Goal: Task Accomplishment & Management: Manage account settings

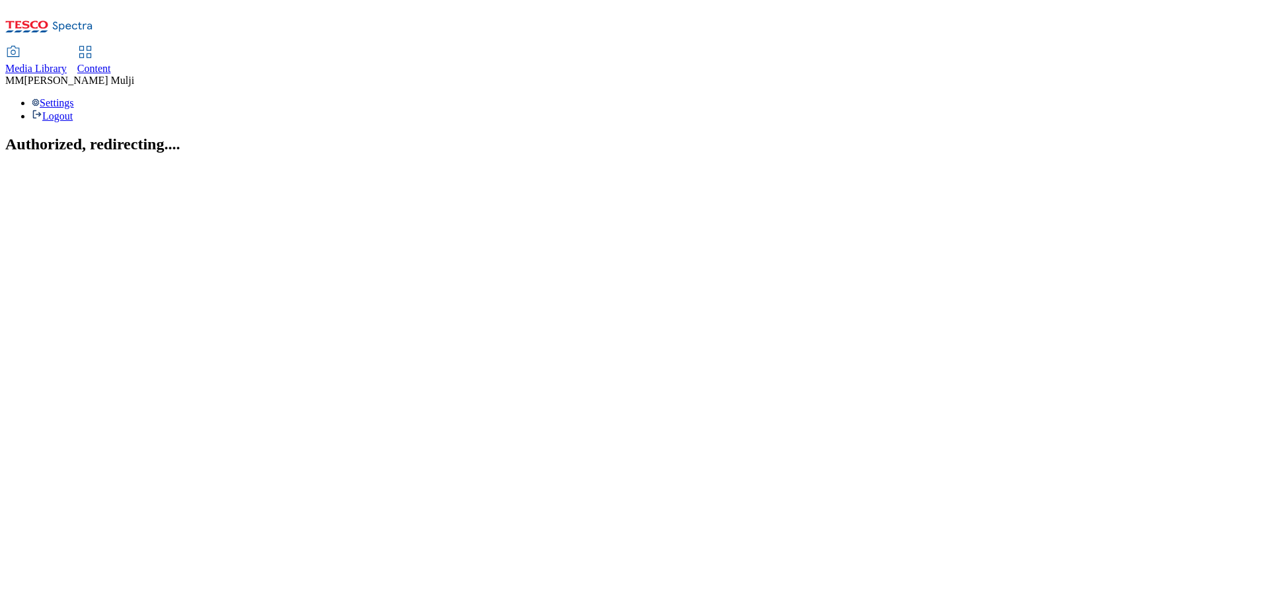
click at [111, 63] on span "Content" at bounding box center [94, 68] width 34 height 11
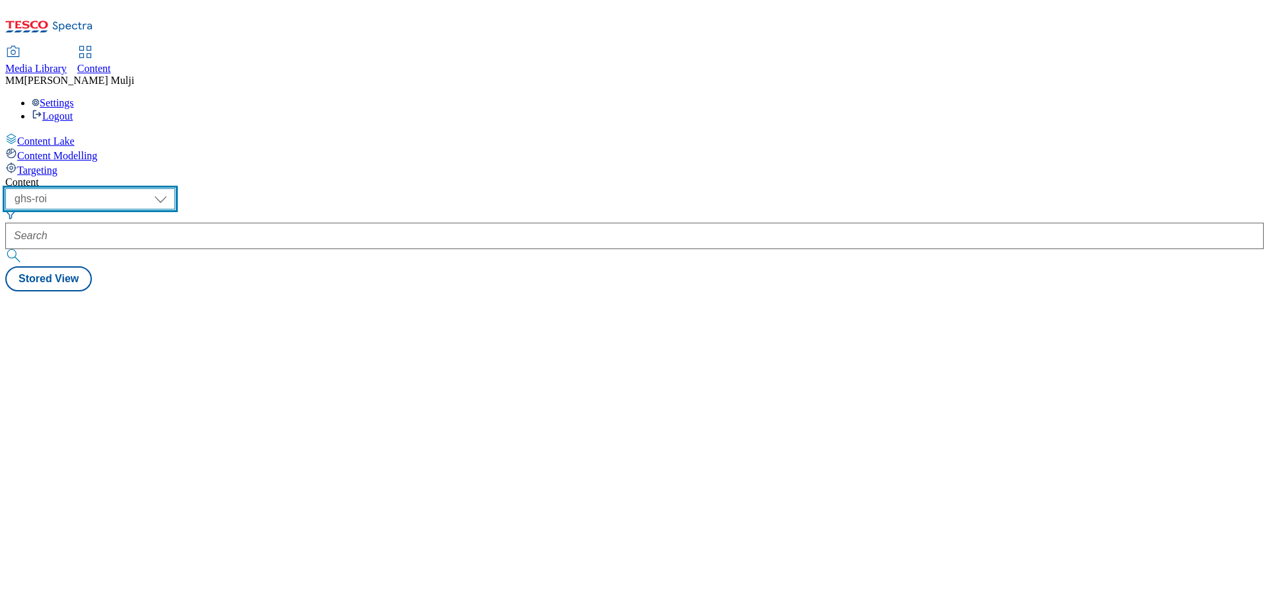
click at [175, 188] on select "ghs-roi ghs-[GEOGRAPHIC_DATA]" at bounding box center [90, 198] width 170 height 21
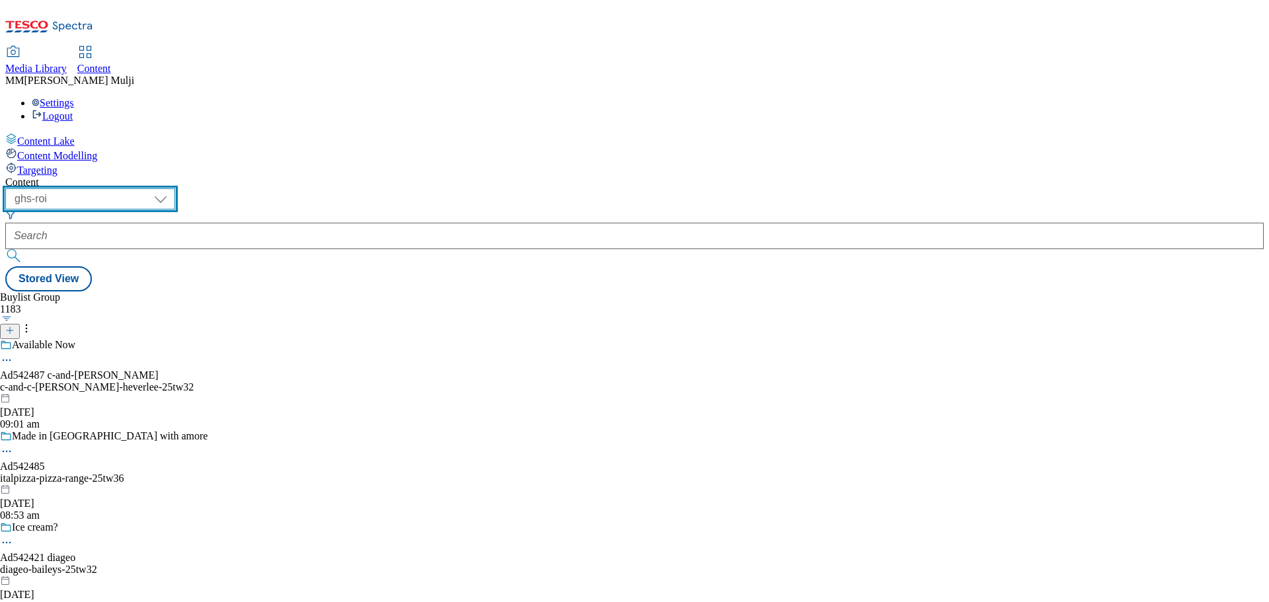
select select "ghs-[GEOGRAPHIC_DATA]"
click at [172, 188] on select "ghs-roi ghs-[GEOGRAPHIC_DATA]" at bounding box center [90, 198] width 170 height 21
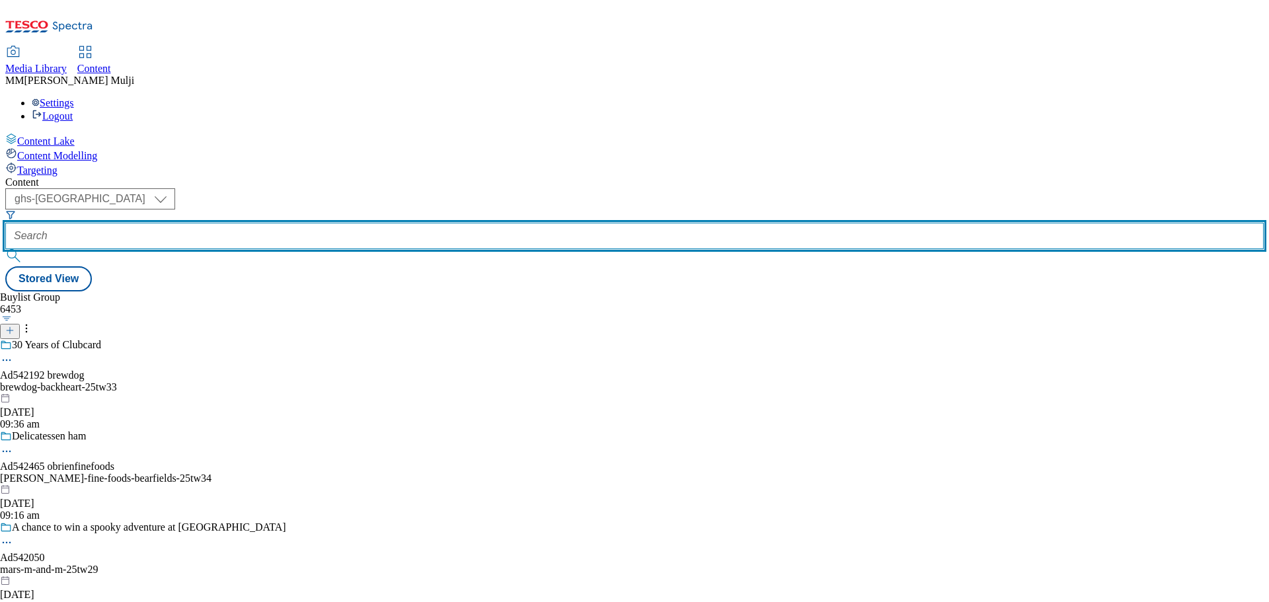
click at [326, 223] on input "text" at bounding box center [634, 236] width 1258 height 26
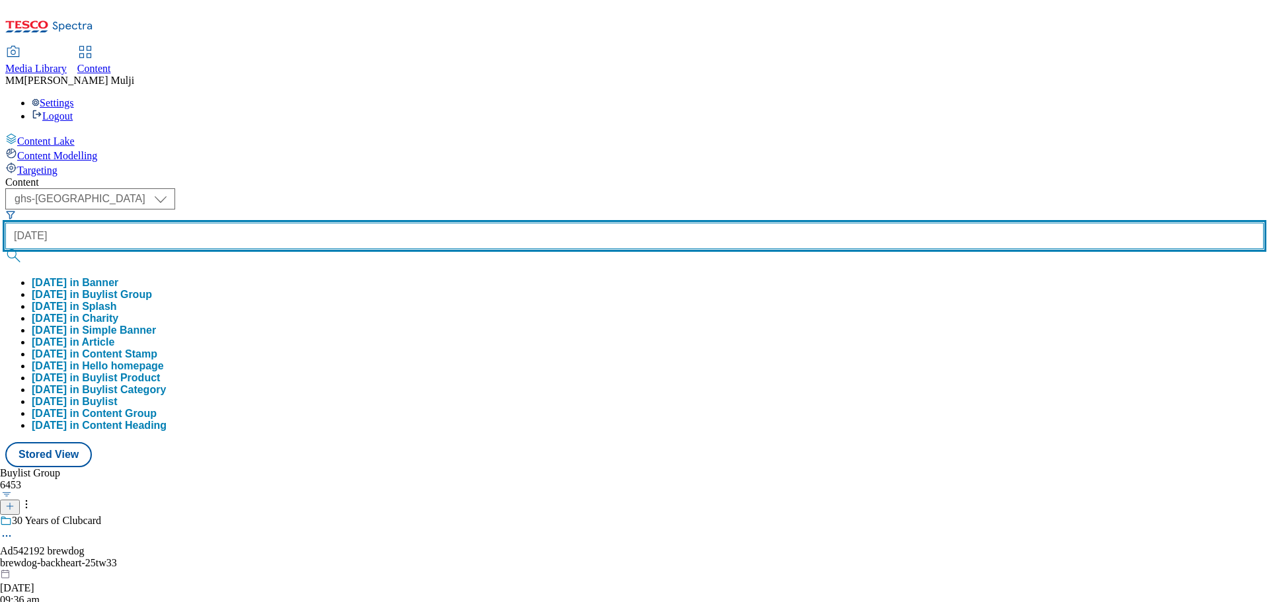
type input "[DATE]"
click at [5, 249] on button "submit" at bounding box center [14, 255] width 19 height 13
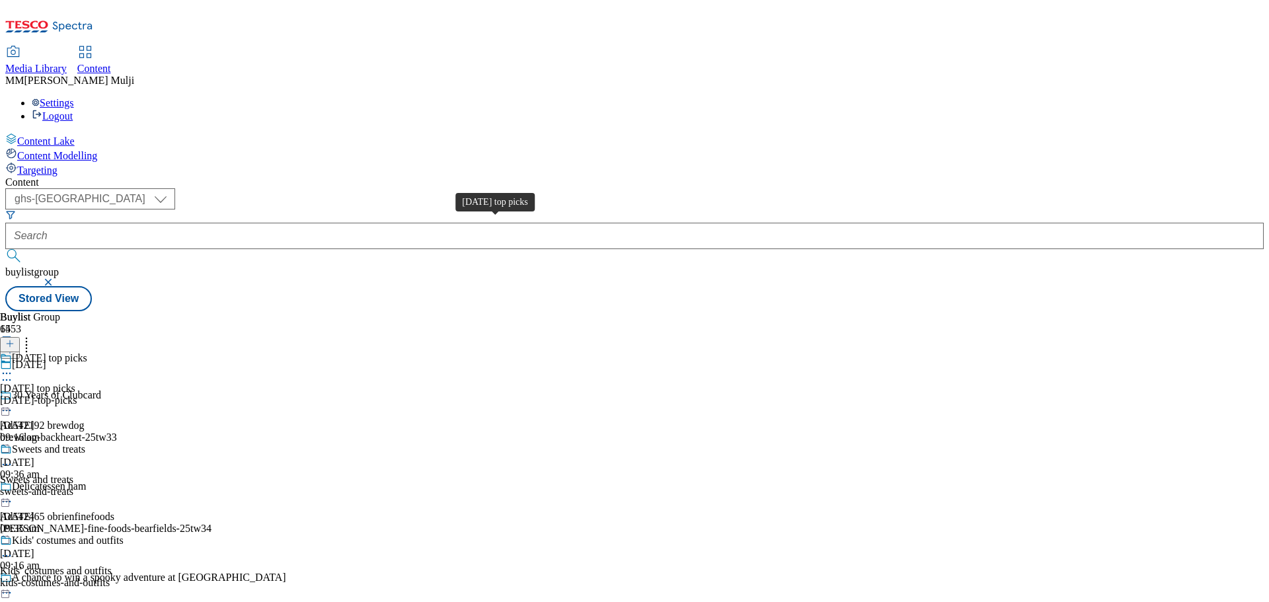
click at [75, 383] on span "[DATE] top picks" at bounding box center [37, 389] width 75 height 12
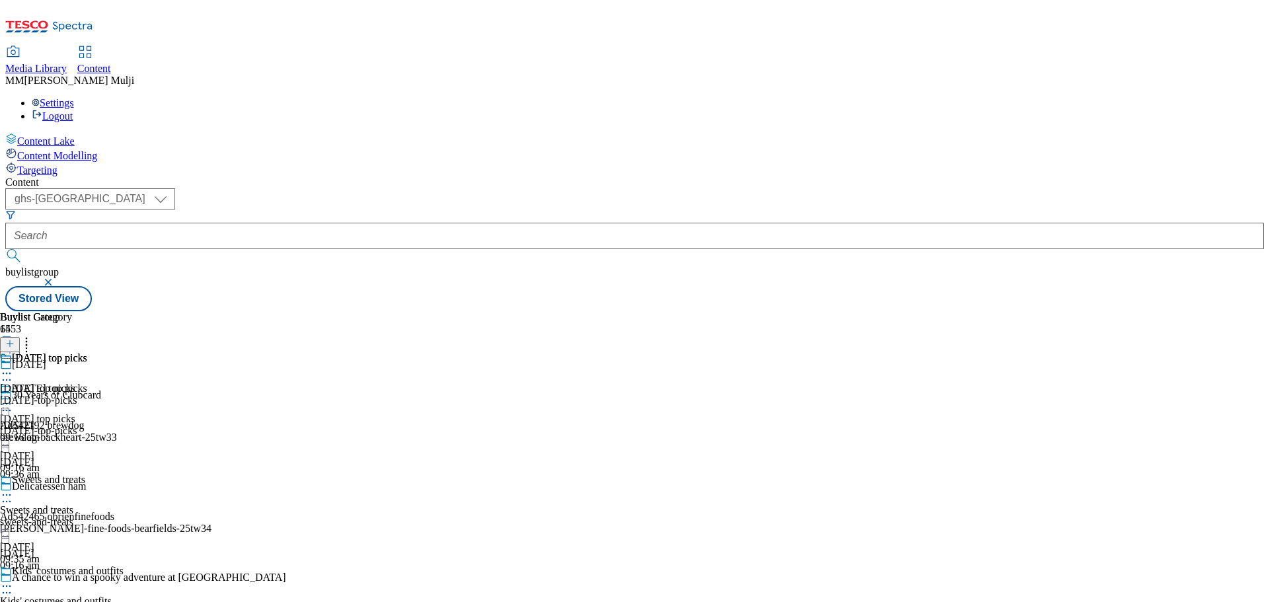
click at [87, 352] on div "[DATE] top picks [DATE] top picks [DATE]-top-picks [DATE] 09:16 am" at bounding box center [43, 397] width 87 height 91
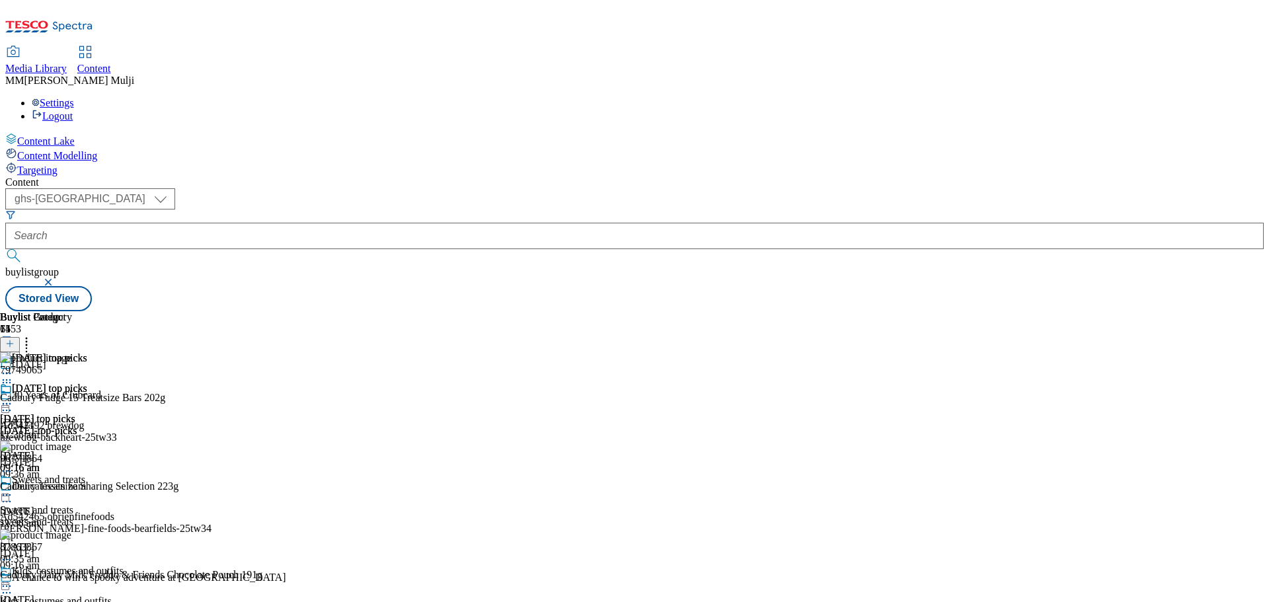
click at [33, 335] on icon at bounding box center [26, 341] width 13 height 13
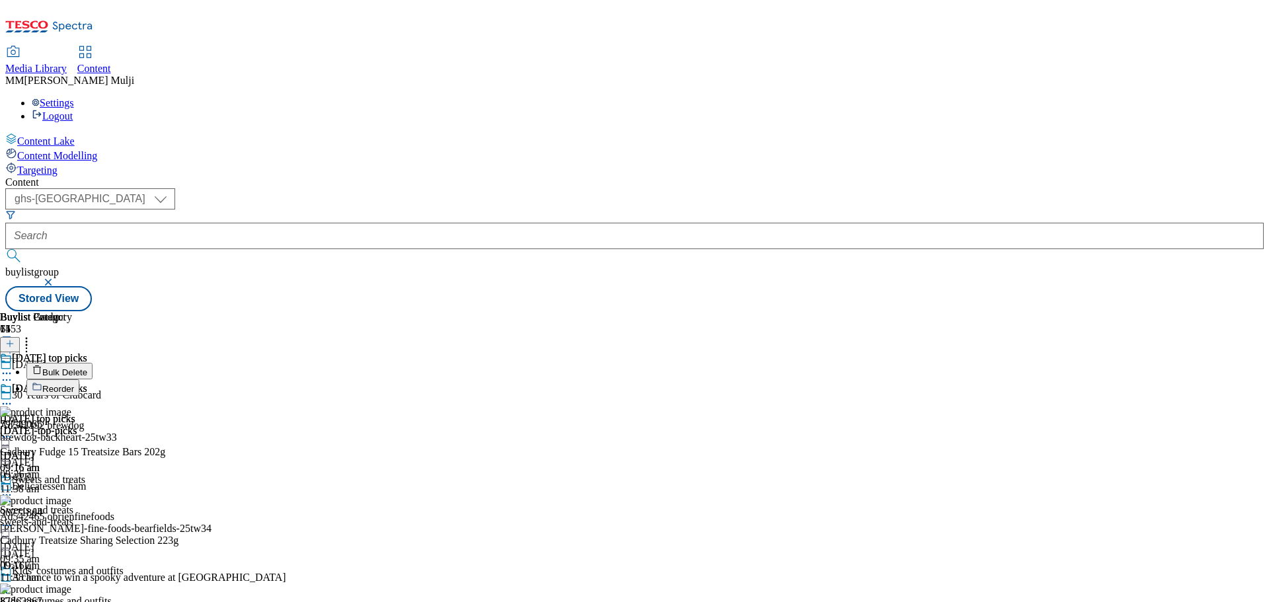
click at [79, 379] on button "Reorder" at bounding box center [52, 387] width 53 height 17
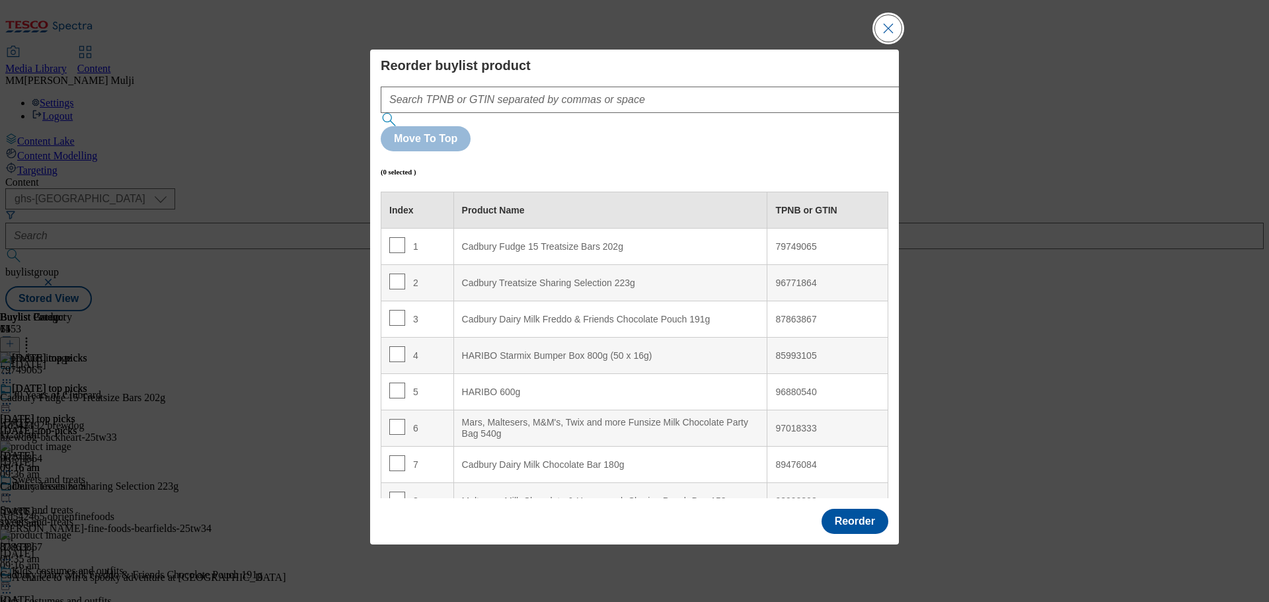
click at [884, 42] on button "Close Modal" at bounding box center [888, 28] width 26 height 26
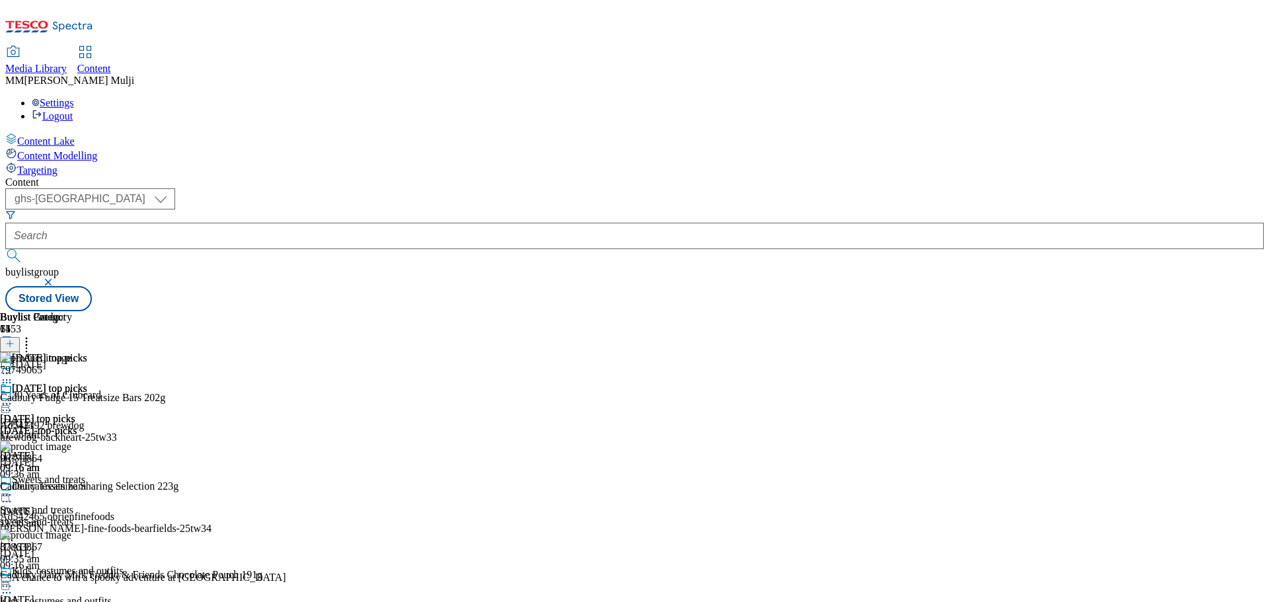
click at [15, 339] on icon at bounding box center [9, 343] width 9 height 9
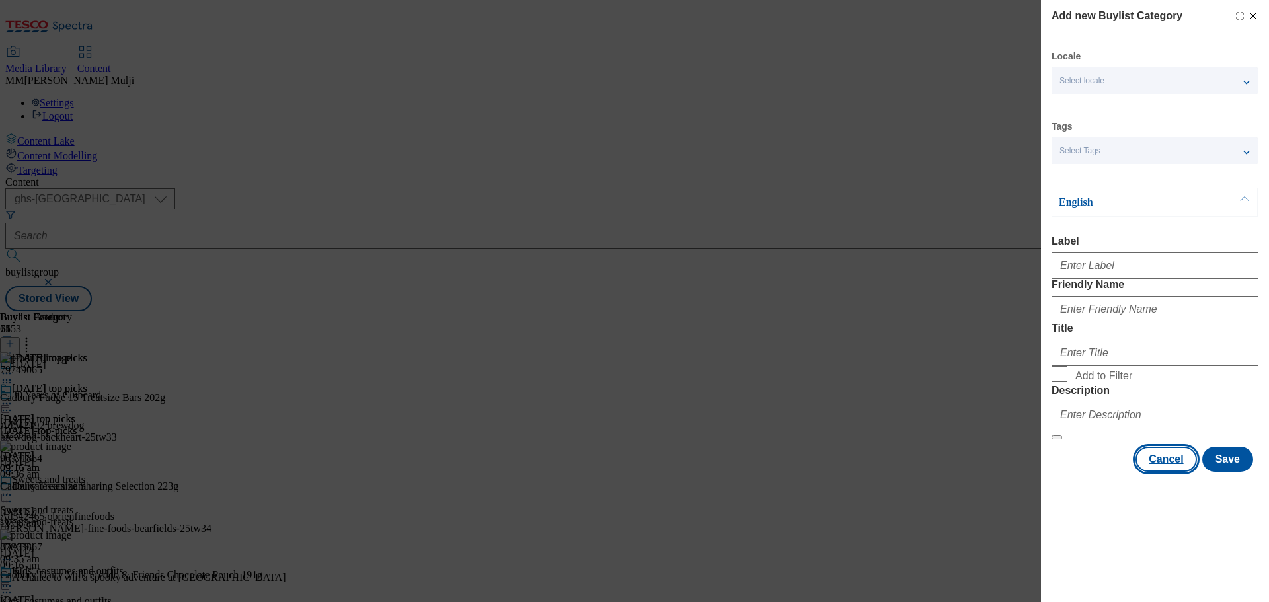
click at [1155, 472] on button "Cancel" at bounding box center [1165, 459] width 61 height 25
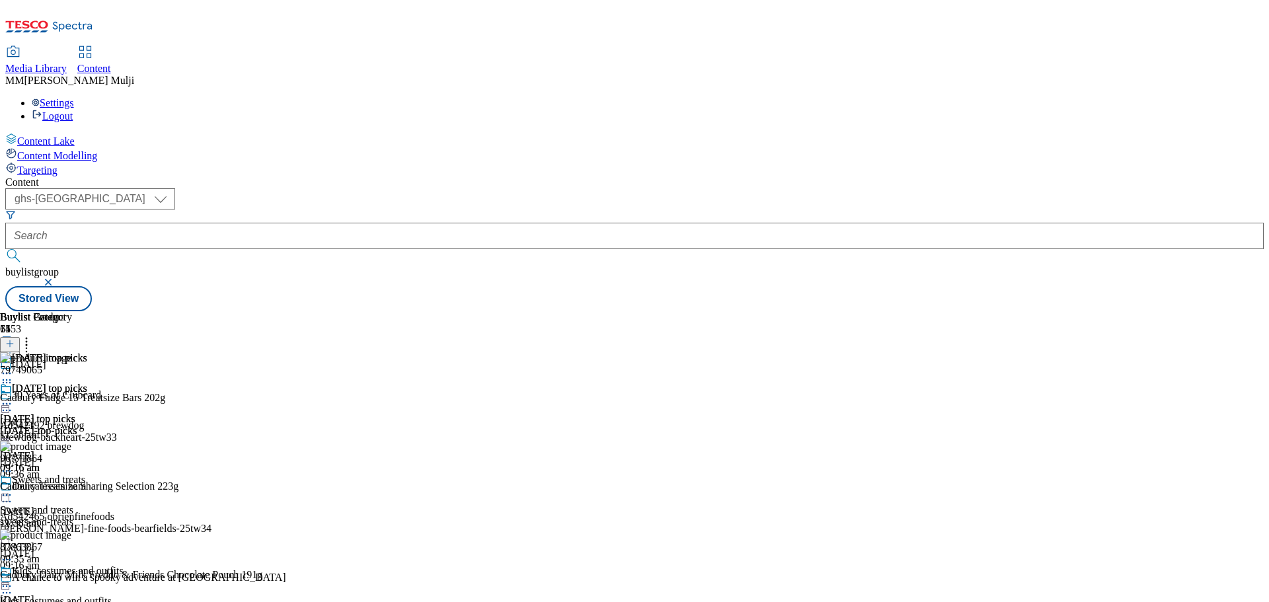
click at [87, 425] on div "[DATE]-top-picks" at bounding box center [43, 431] width 87 height 12
click at [13, 397] on icon at bounding box center [6, 403] width 13 height 13
click at [115, 424] on li "Edit" at bounding box center [70, 431] width 89 height 15
click at [13, 397] on icon at bounding box center [6, 403] width 13 height 13
click at [56, 427] on span "Edit" at bounding box center [48, 432] width 15 height 10
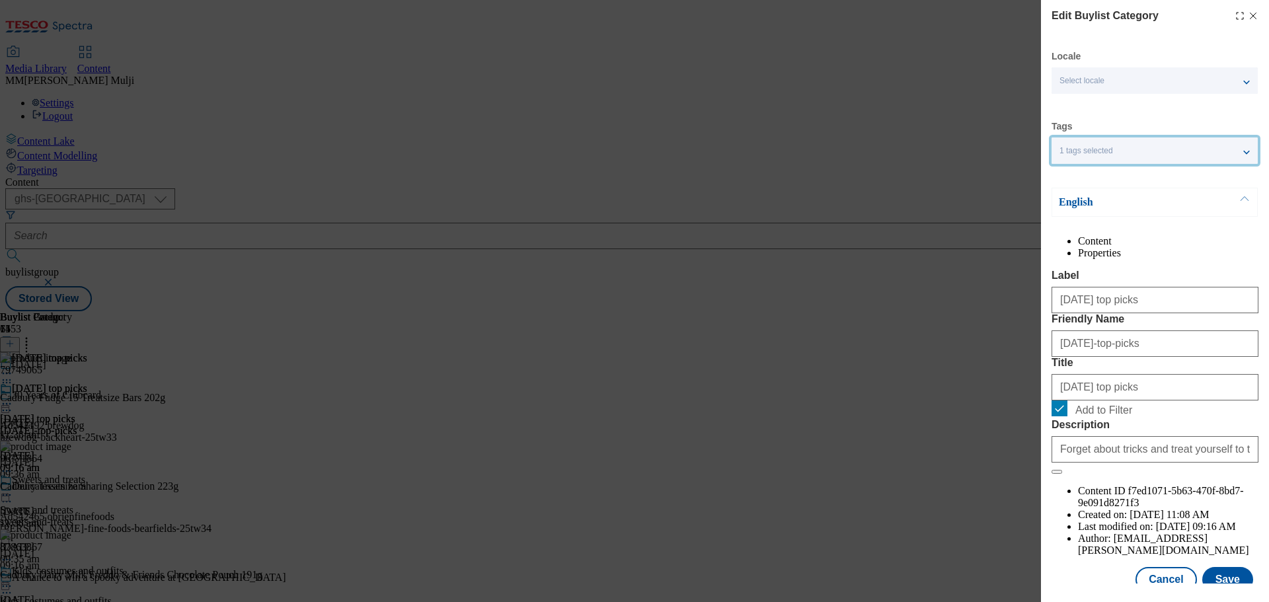
click at [1243, 151] on div "1 tags selected" at bounding box center [1155, 150] width 206 height 26
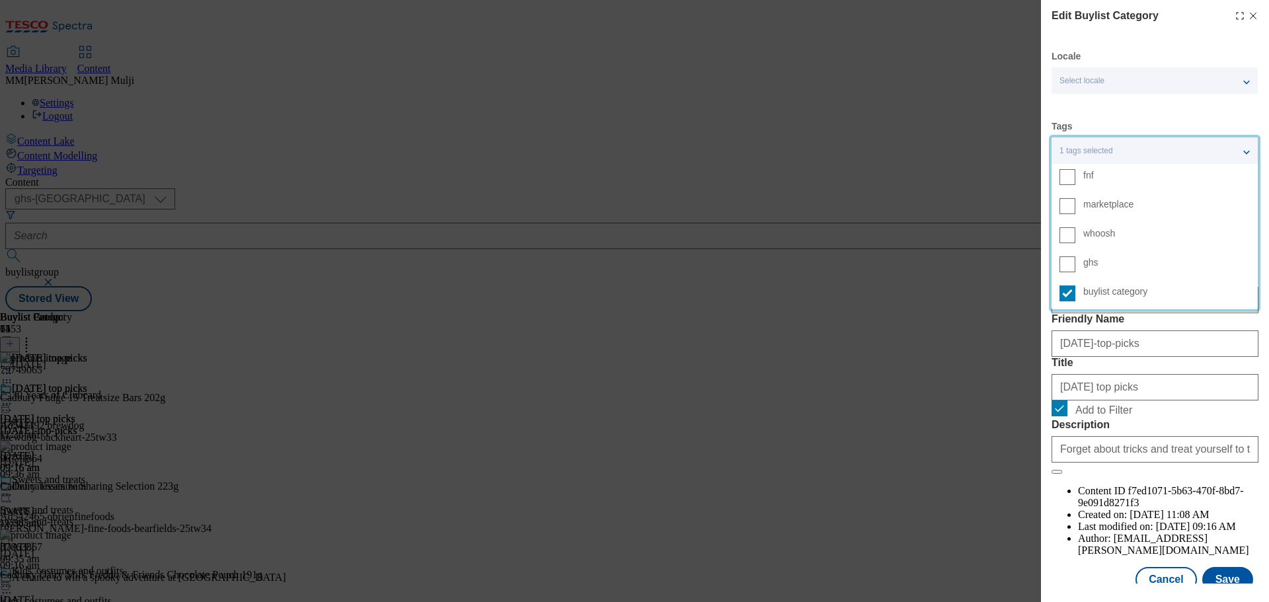
click at [815, 413] on div "Edit Buylist Category Locale Select locale English Welsh Tags 1 tags selected f…" at bounding box center [634, 301] width 1269 height 602
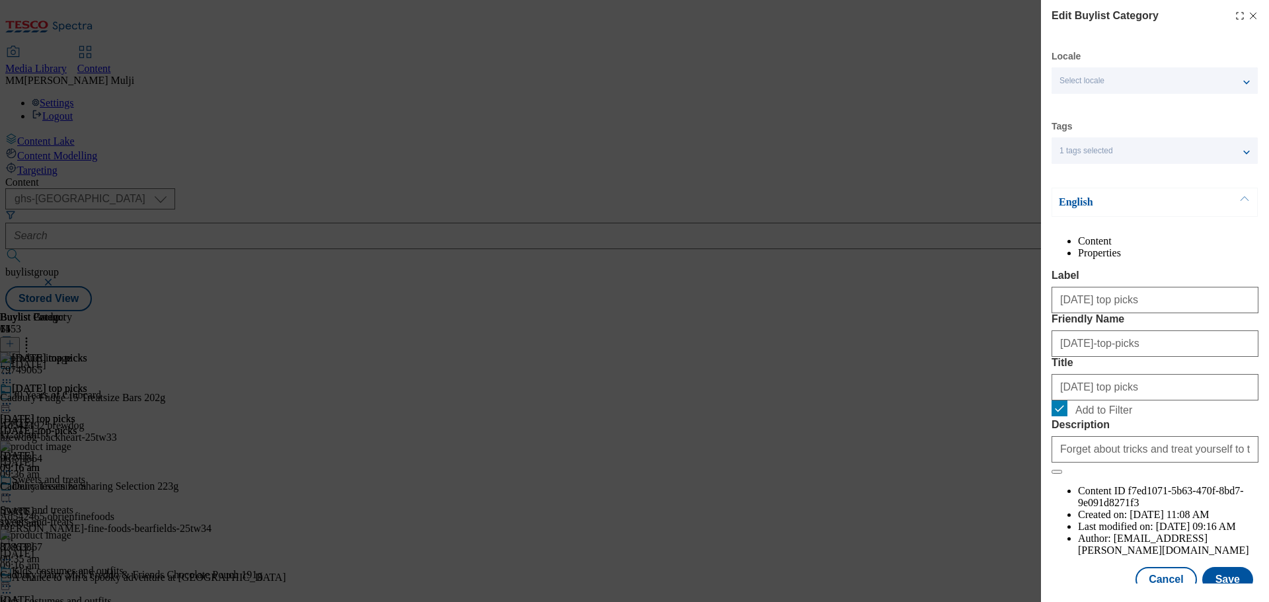
click at [1248, 14] on icon "Modal" at bounding box center [1253, 16] width 11 height 11
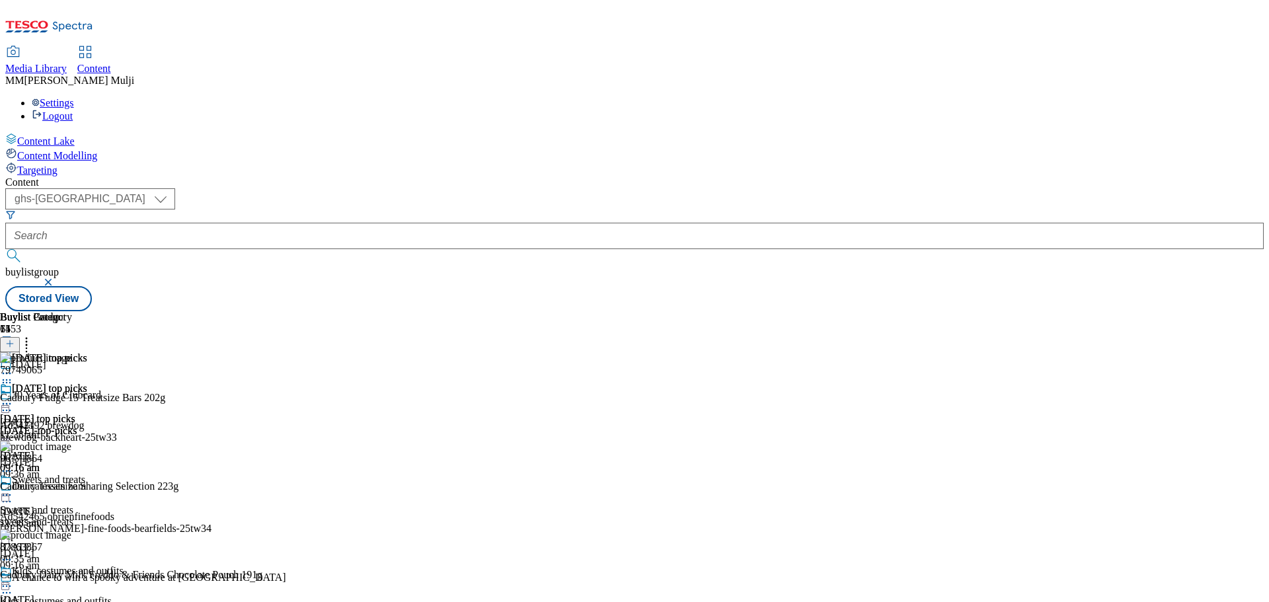
click at [13, 344] on line at bounding box center [10, 344] width 7 height 0
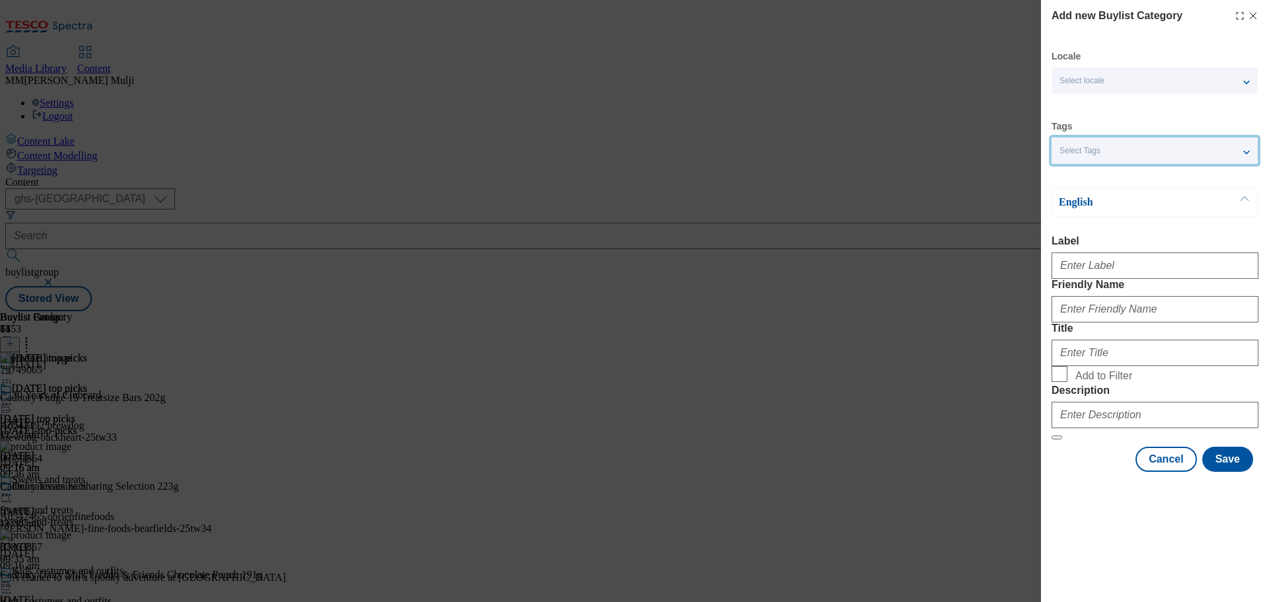
click at [1245, 153] on div "Select Tags" at bounding box center [1155, 150] width 206 height 26
click at [1087, 148] on span "Select Tags" at bounding box center [1079, 151] width 41 height 10
click at [1089, 150] on span "Select Tags" at bounding box center [1079, 151] width 41 height 10
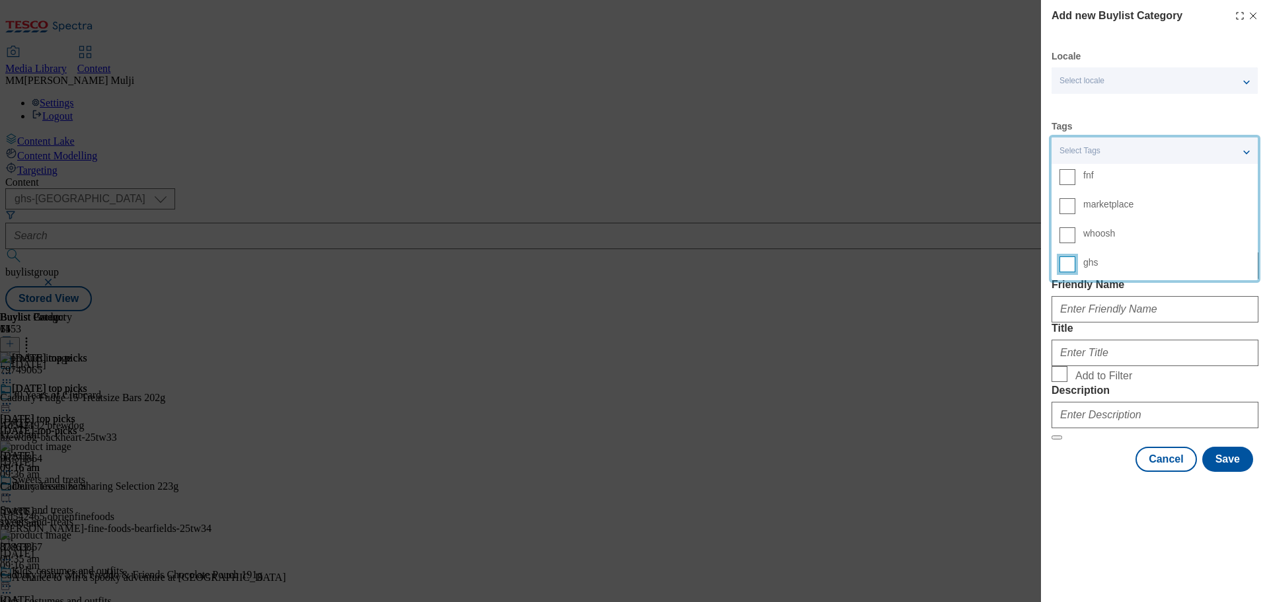
click at [1065, 262] on input "ghs" at bounding box center [1067, 264] width 16 height 16
click at [851, 368] on div "Add new Buylist Category Locale Select locale English Welsh Tags 1 tags selecte…" at bounding box center [634, 301] width 1269 height 602
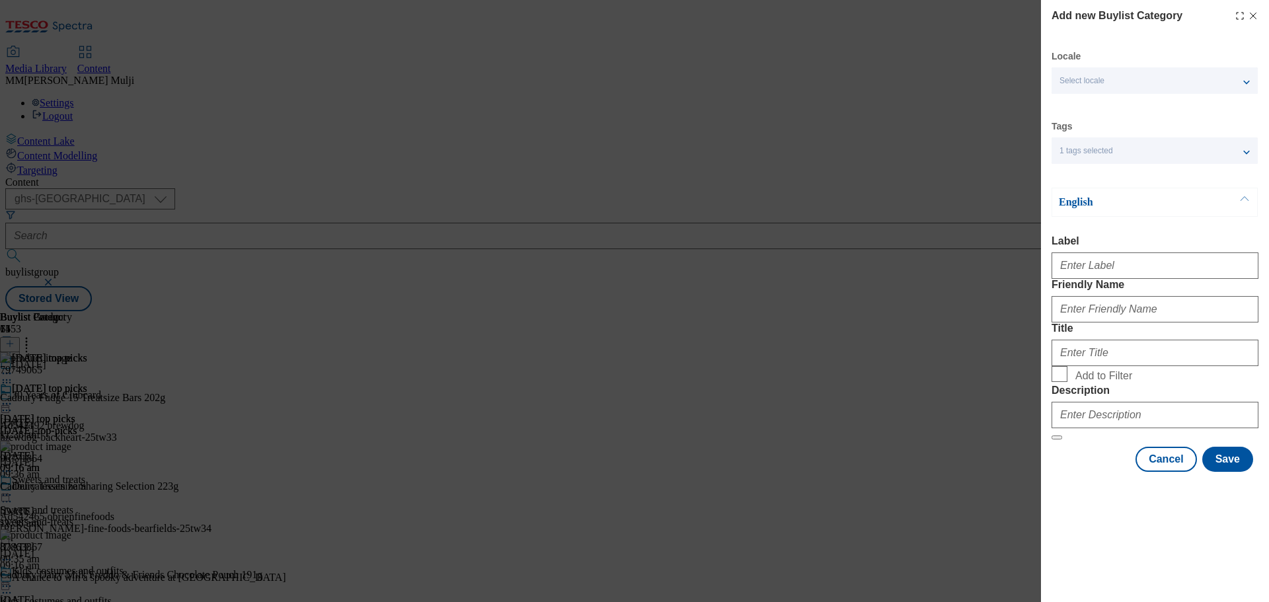
click at [1178, 155] on div "1 tags selected" at bounding box center [1155, 150] width 206 height 26
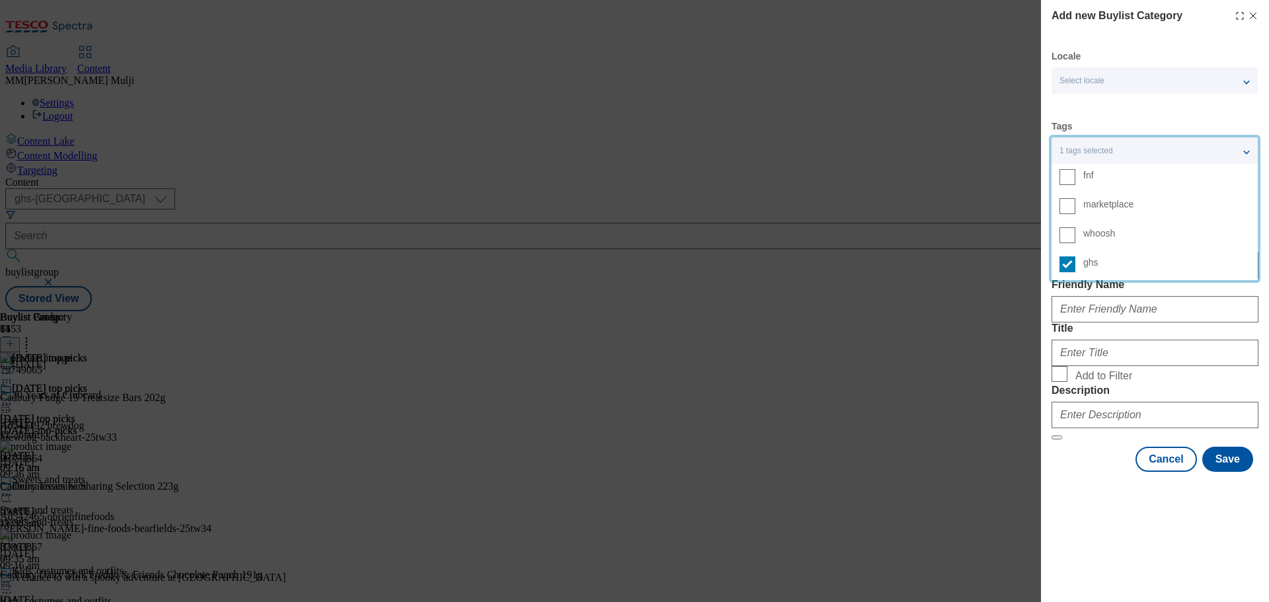
click at [687, 462] on div "Add new Buylist Category Locale Select locale English Welsh Tags 1 tags selecte…" at bounding box center [634, 301] width 1269 height 602
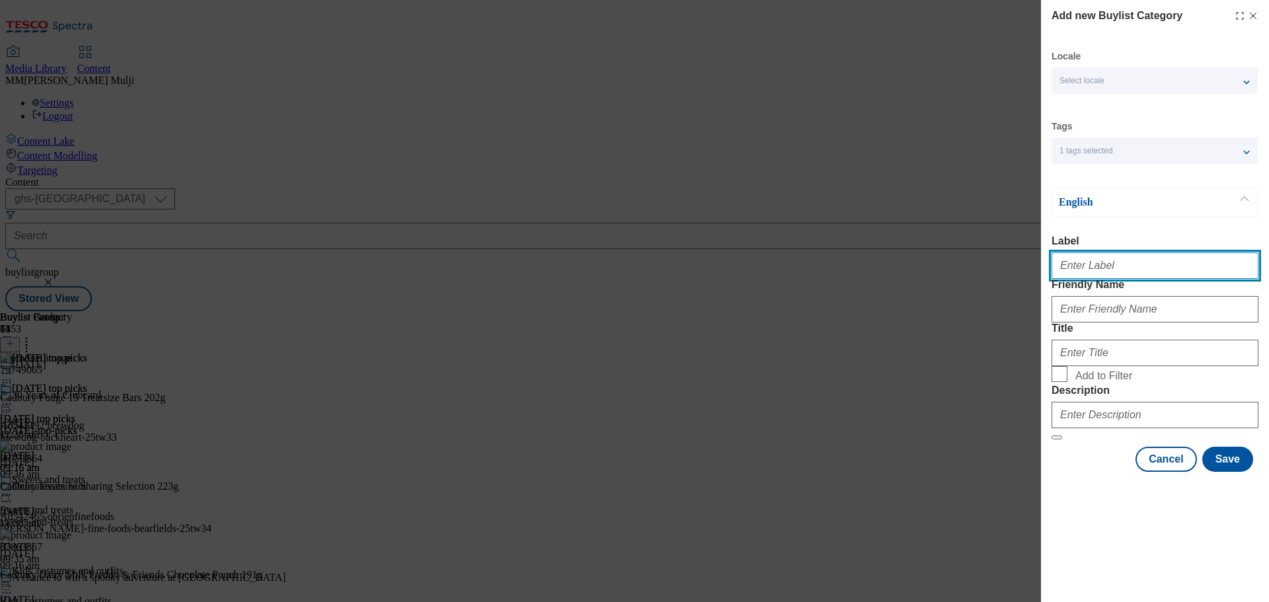
click at [1077, 272] on input "Label" at bounding box center [1155, 265] width 207 height 26
click at [1131, 270] on input "Label" at bounding box center [1155, 265] width 207 height 26
click at [1131, 270] on input "15% off offers" at bounding box center [1155, 265] width 207 height 26
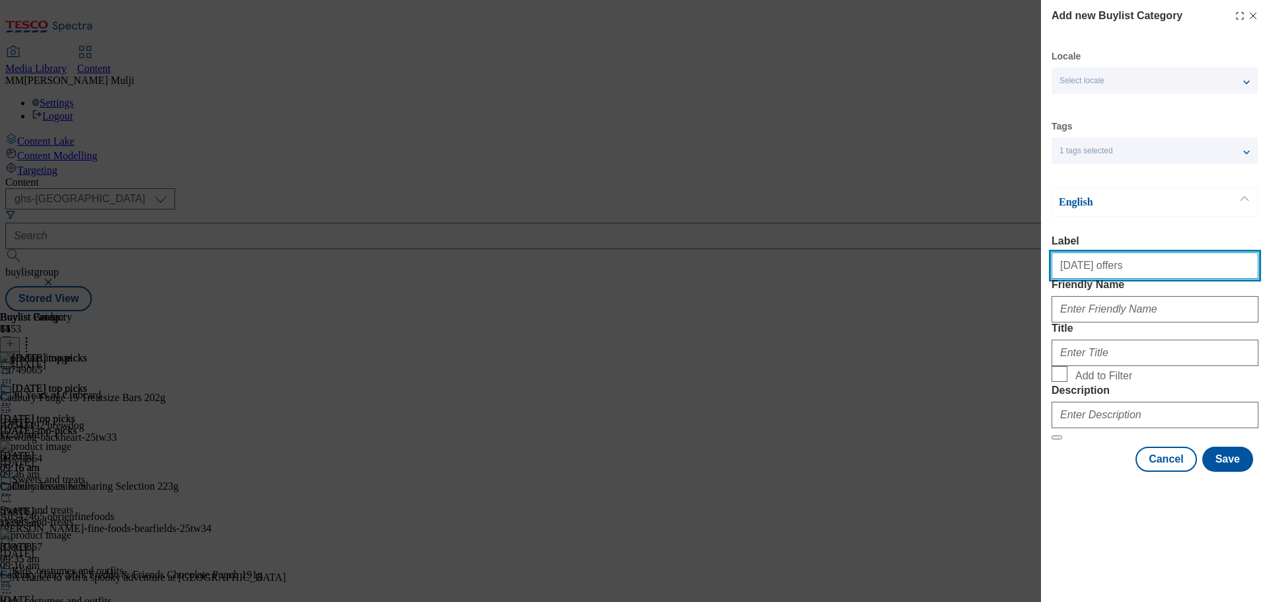
type input "[DATE] offers"
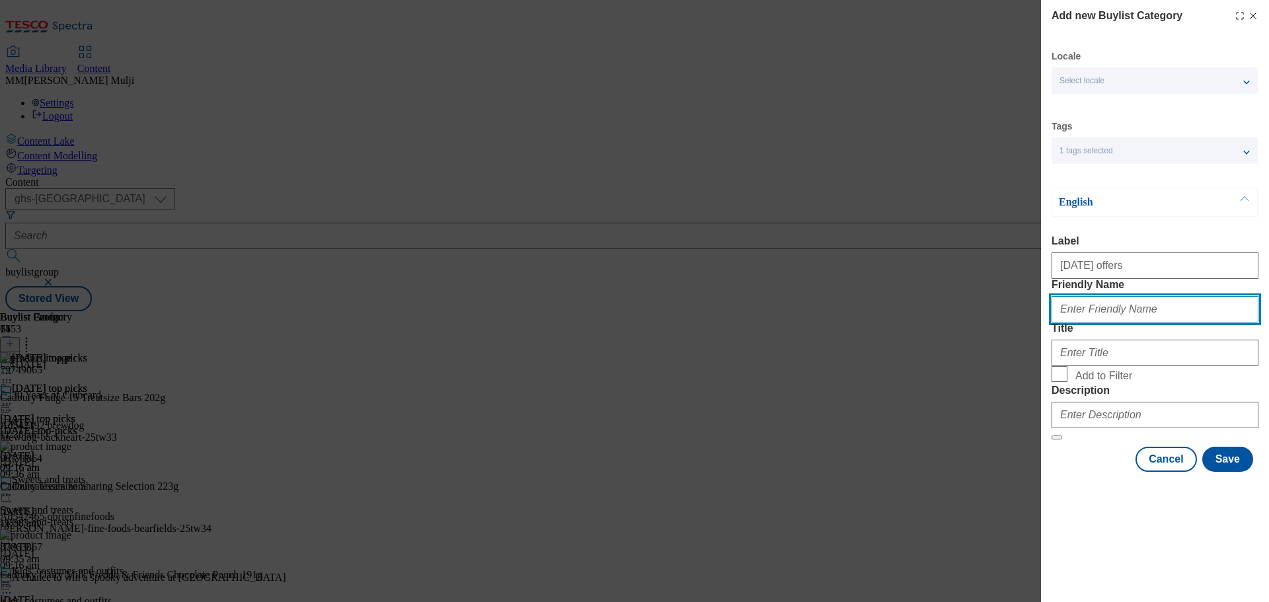
click at [1110, 323] on input "Friendly Name" at bounding box center [1155, 309] width 207 height 26
type input "[DATE]-offers"
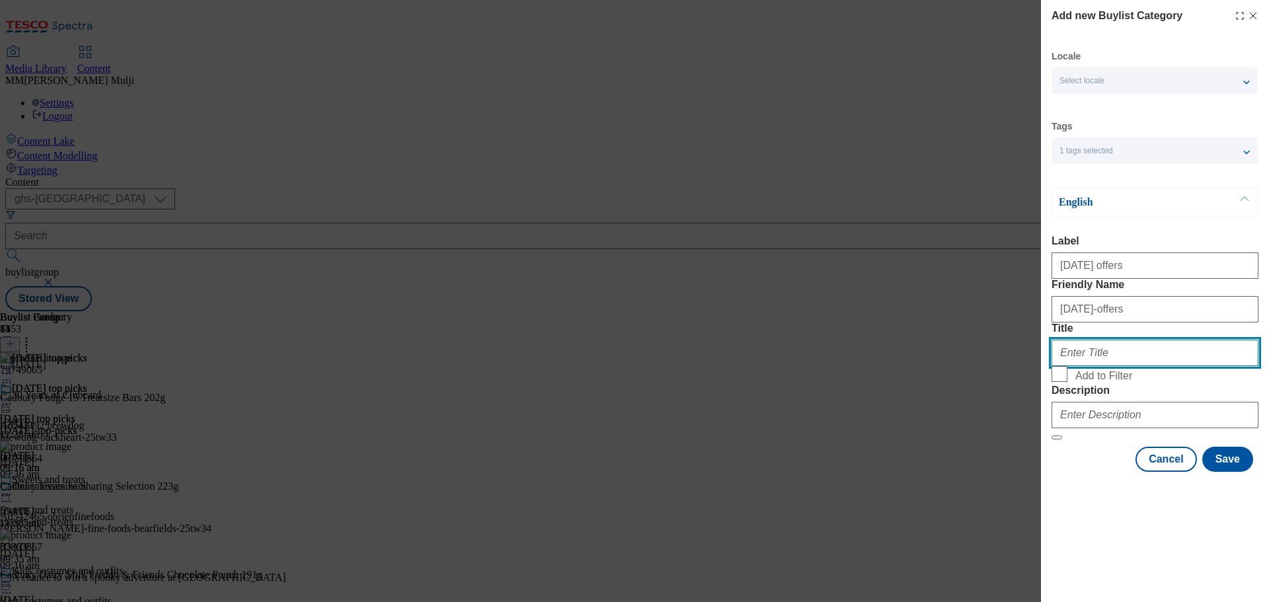
click at [1120, 366] on input "Title" at bounding box center [1155, 353] width 207 height 26
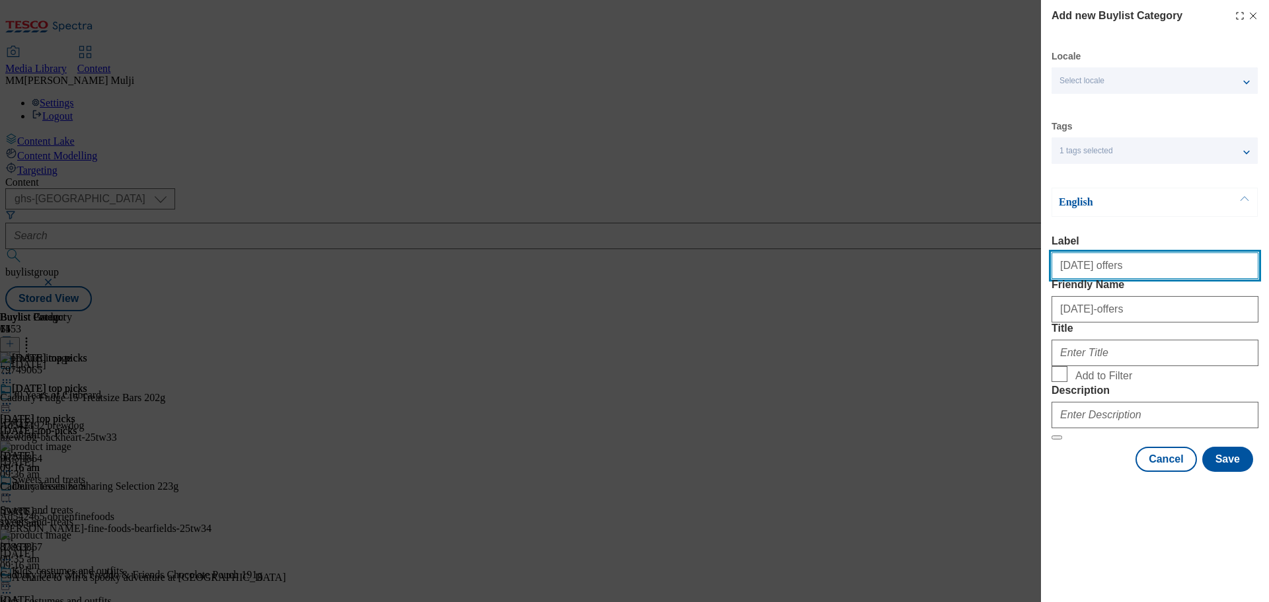
click at [1143, 266] on input "[DATE] offers" at bounding box center [1155, 265] width 207 height 26
type input "Decorations and gifting offers"
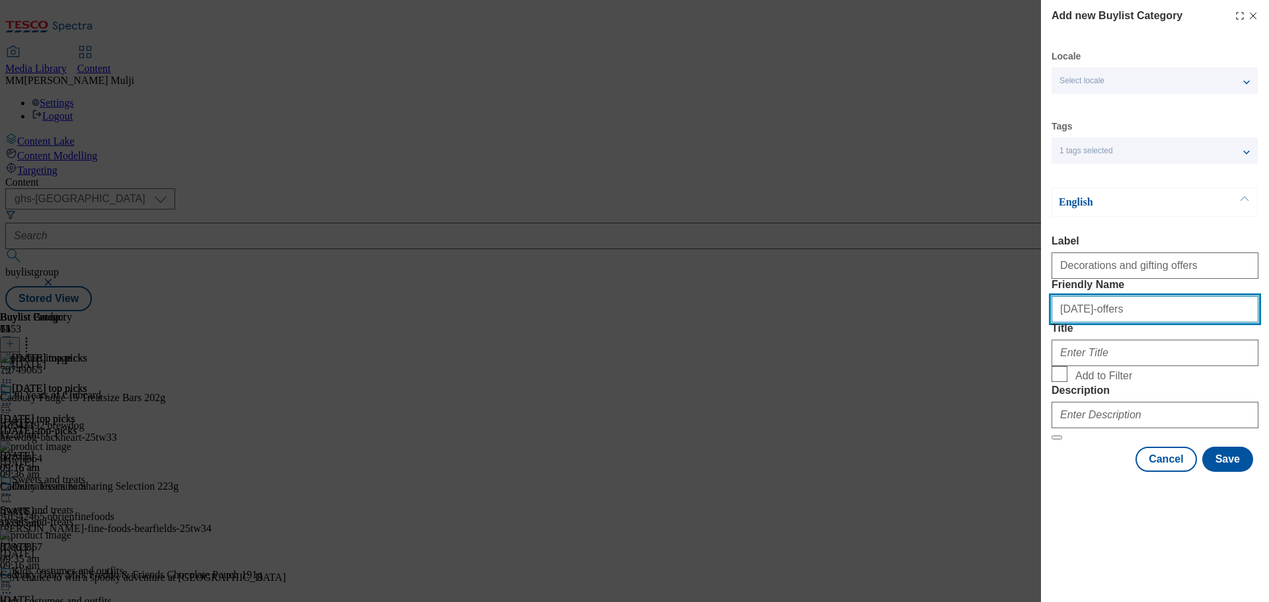
click at [1135, 323] on input "[DATE]-offers" at bounding box center [1155, 309] width 207 height 26
type input "h"
type input "decorations_and_gifting_offers"
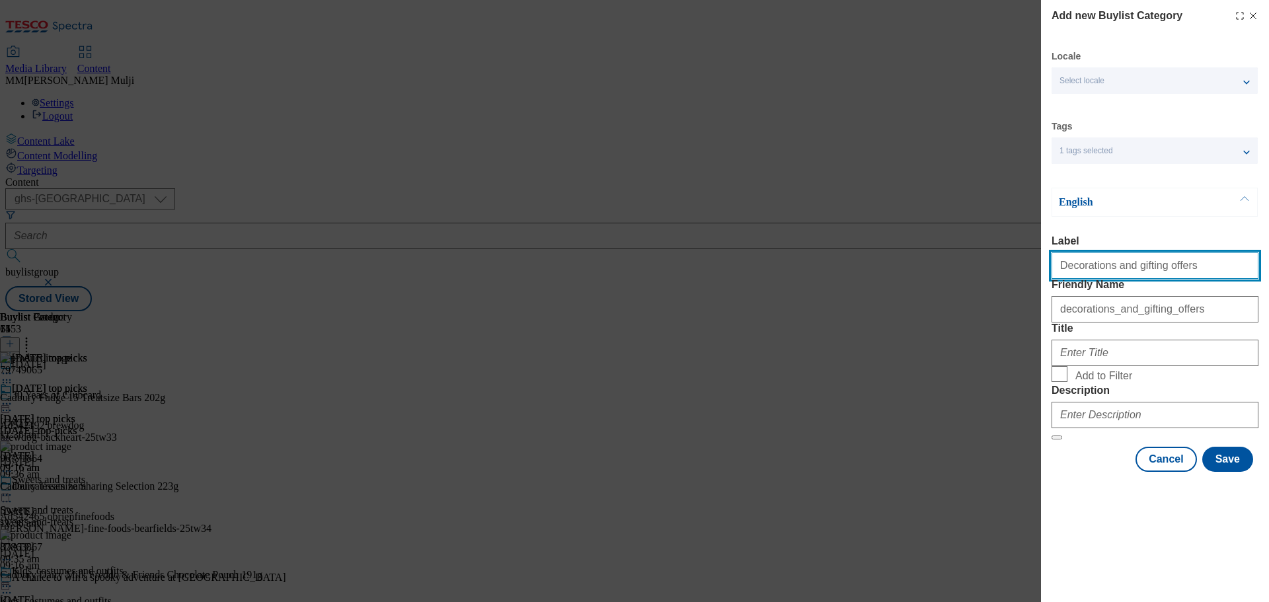
click at [1149, 270] on input "Decorations and gifting offers" at bounding box center [1155, 265] width 207 height 26
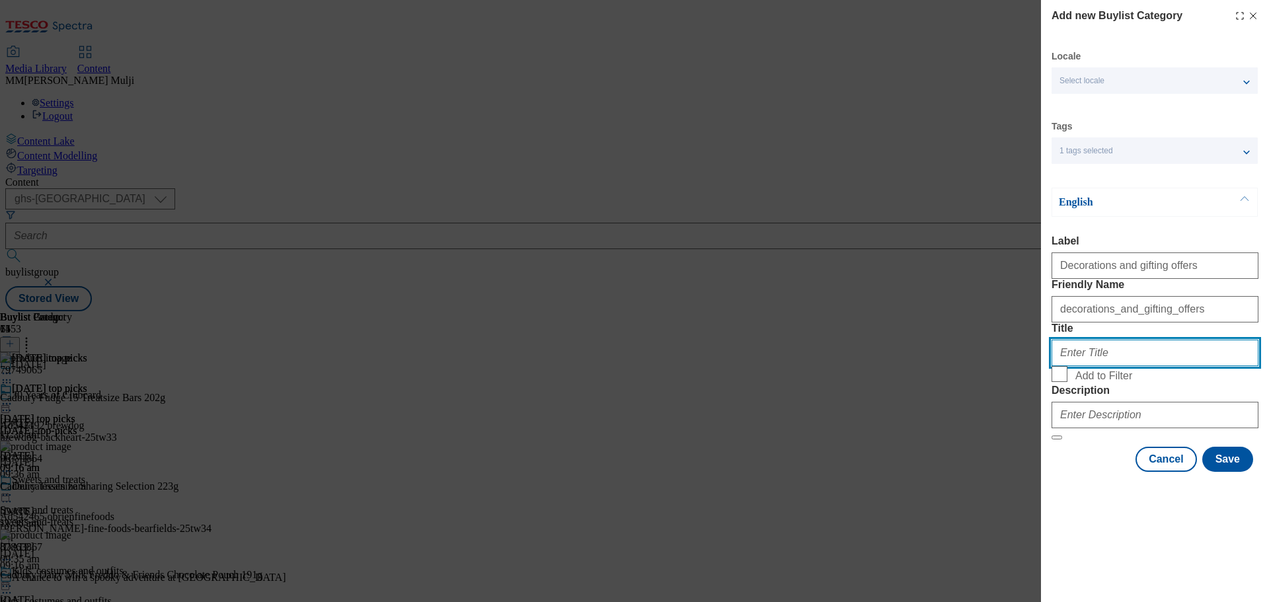
click at [1096, 366] on input "Title" at bounding box center [1155, 353] width 207 height 26
paste input "Decorations and gifting offers"
type input "Decorations and gifting offers"
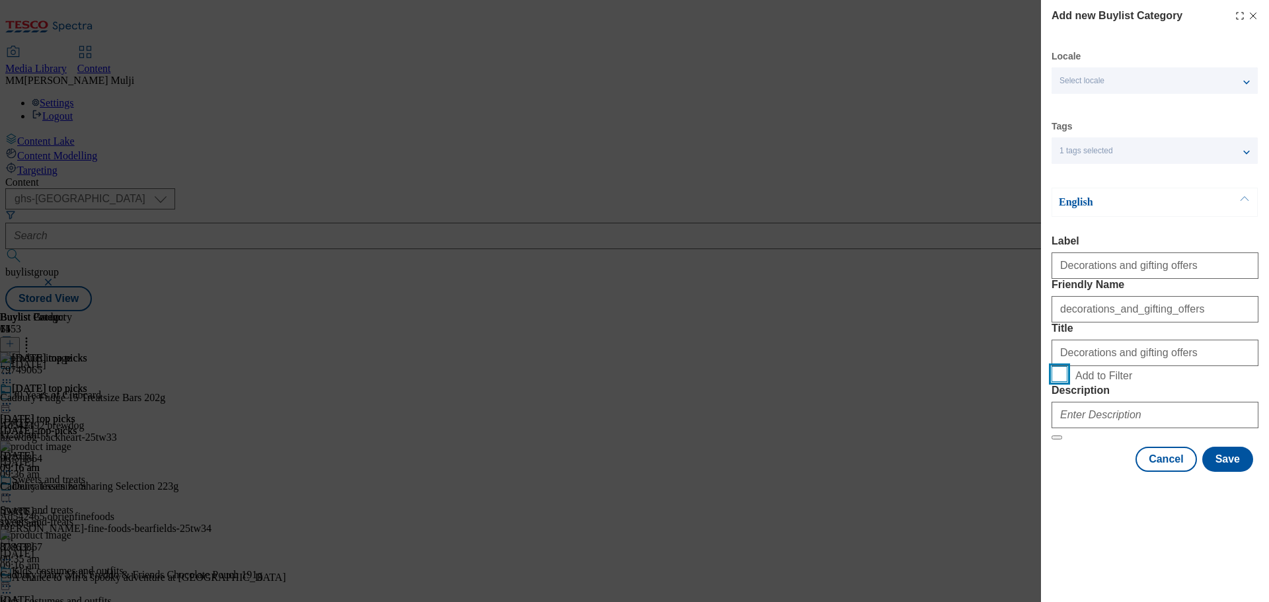
click at [1064, 382] on input "Add to Filter" at bounding box center [1060, 374] width 16 height 16
checkbox input "true"
click at [1109, 428] on input "Description" at bounding box center [1155, 415] width 207 height 26
paste input "Forget about tricks and treat yourself to the best [DATE] offers and deals and …"
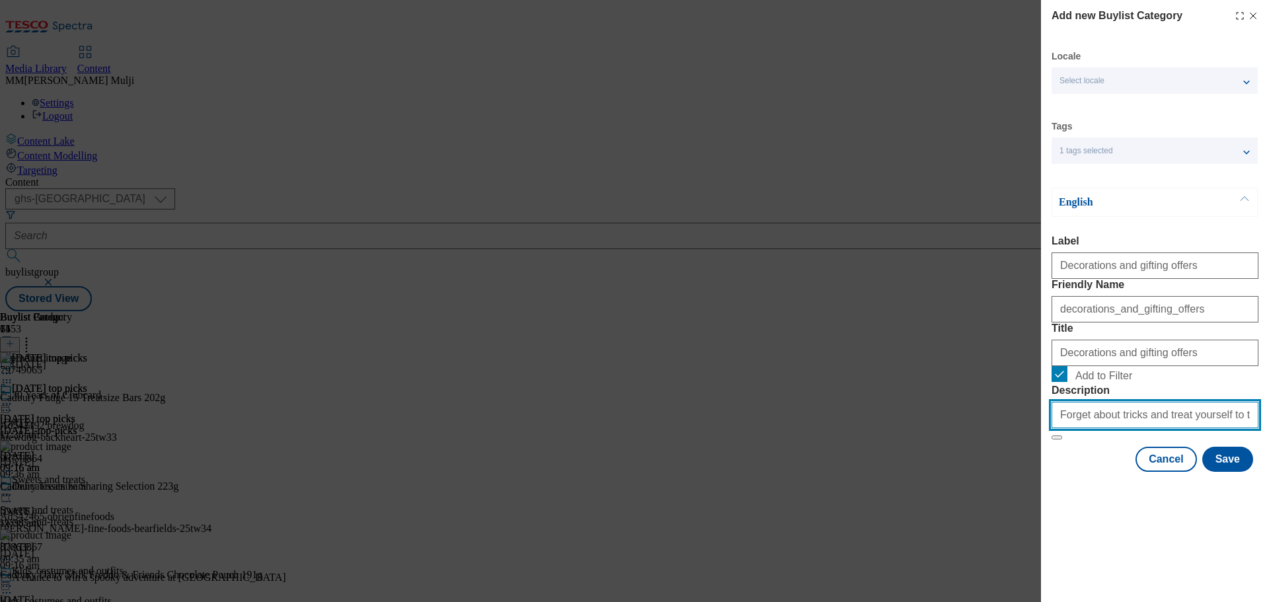
scroll to position [0, 314]
type input "Forget about tricks and treat yourself to the best [DATE] offers and deals and …"
click at [1244, 78] on div "Select locale" at bounding box center [1155, 80] width 206 height 26
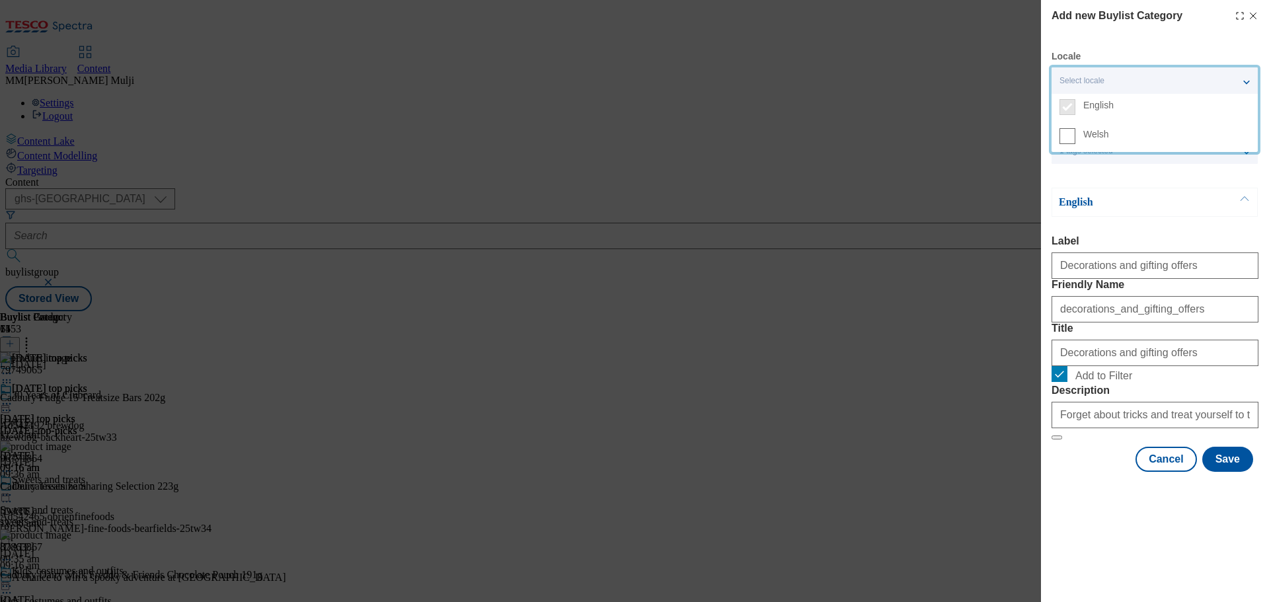
click at [841, 382] on div "Add new Buylist Category Locale Select locale English Welsh Tags 1 tags selecte…" at bounding box center [634, 301] width 1269 height 602
click at [1227, 472] on button "Save" at bounding box center [1227, 459] width 51 height 25
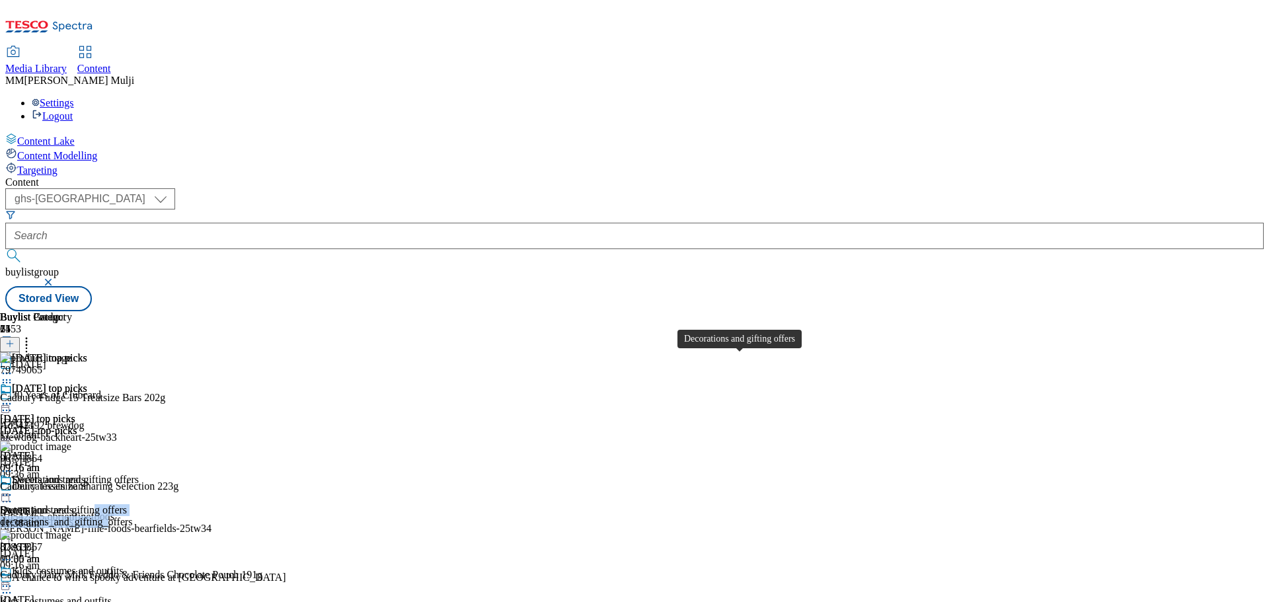
drag, startPoint x: 787, startPoint y: 398, endPoint x: 783, endPoint y: 358, distance: 39.9
click at [139, 474] on div "Decorations and gifting offers Decorations and gifting offers decorations_and_g…" at bounding box center [69, 519] width 139 height 91
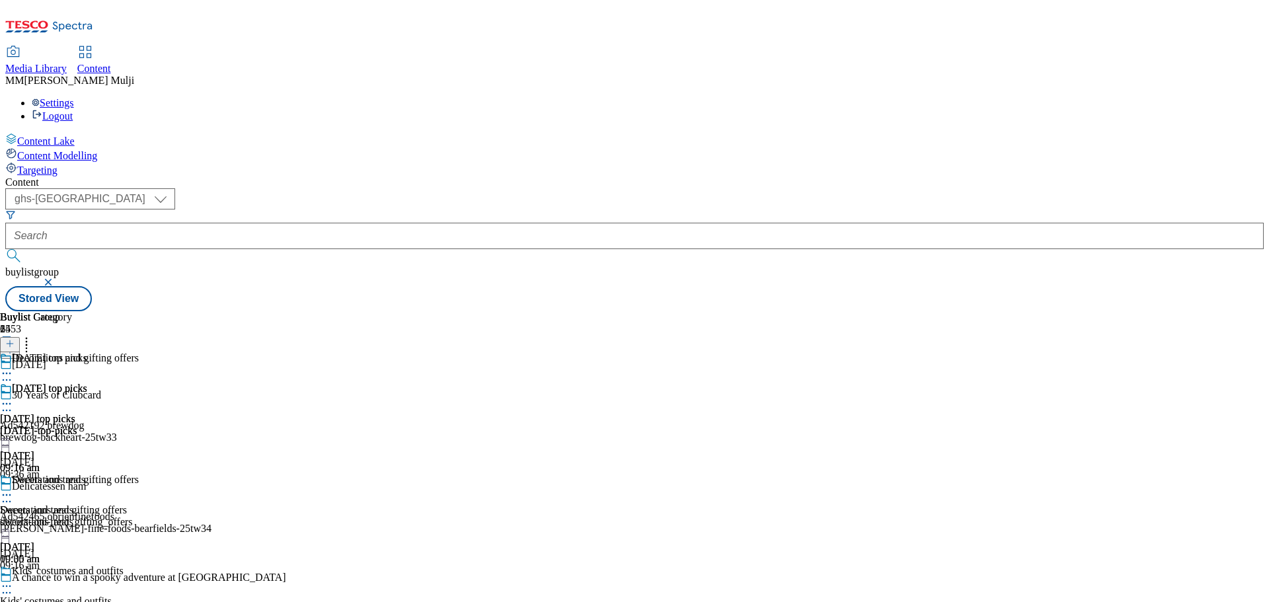
click at [139, 477] on div "[DATE] top picks [DATE] top picks [DATE]-top-picks [DATE] 09:16 am Decorations …" at bounding box center [69, 474] width 139 height 182
click at [28, 338] on circle at bounding box center [27, 339] width 2 height 2
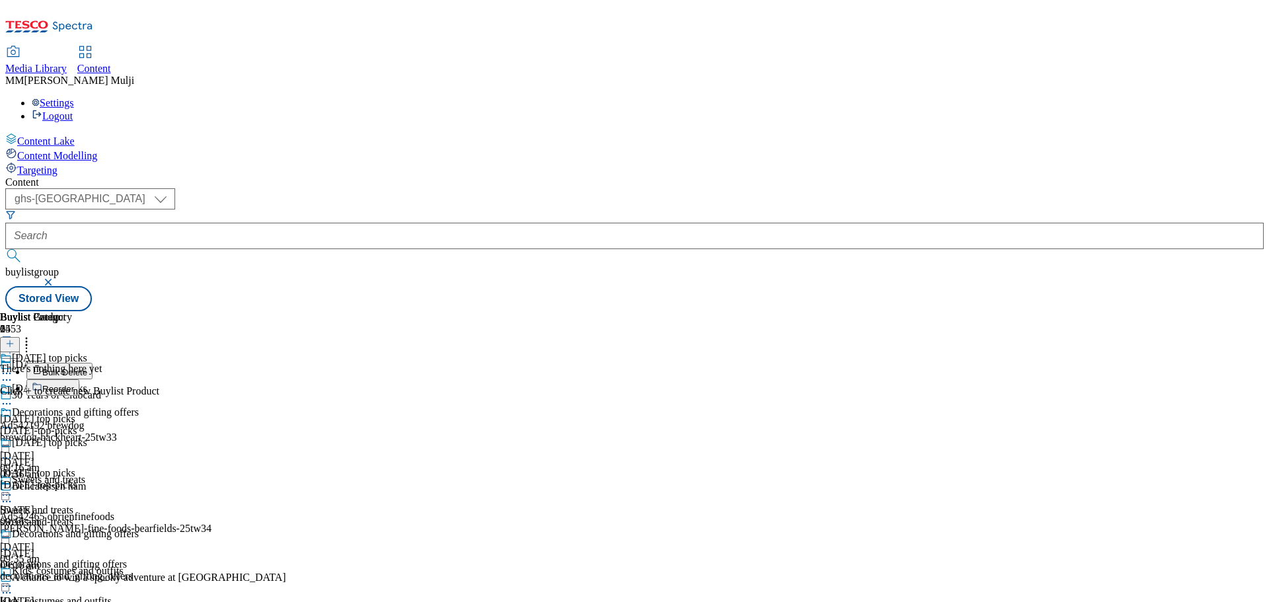
click at [79, 379] on button "Reorder" at bounding box center [52, 387] width 53 height 17
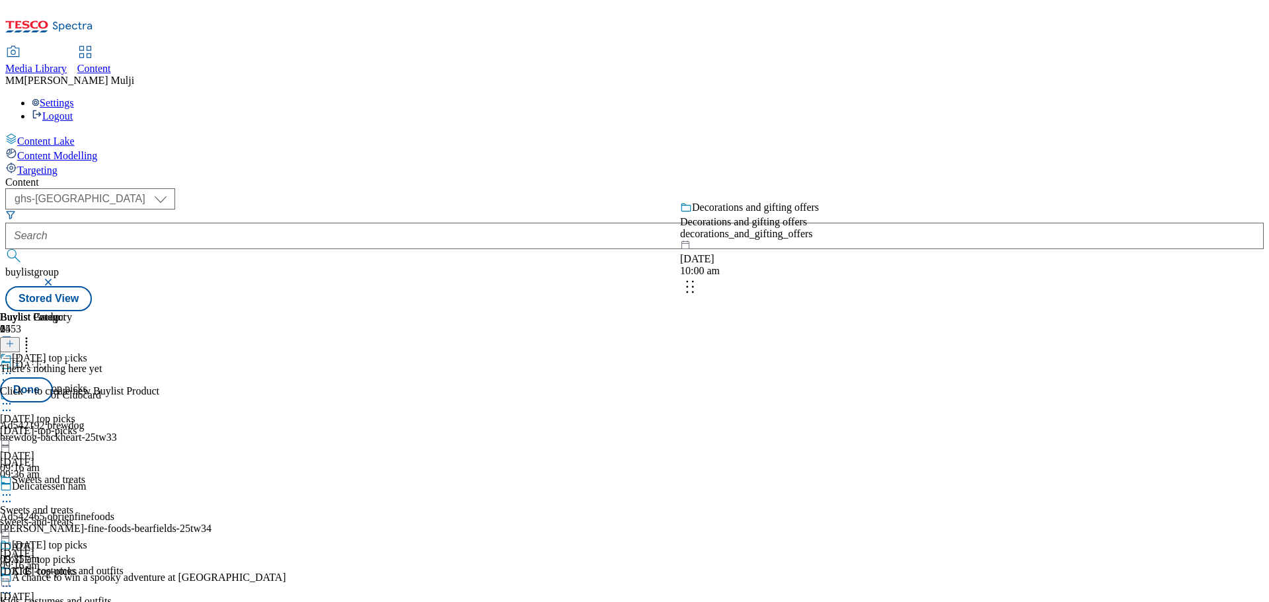
drag, startPoint x: 863, startPoint y: 396, endPoint x: 866, endPoint y: 260, distance: 136.2
click at [866, 260] on body "Icons icon_account icon_add icon_backward_link icon_basket icon_benefits icon_c…" at bounding box center [634, 158] width 1258 height 306
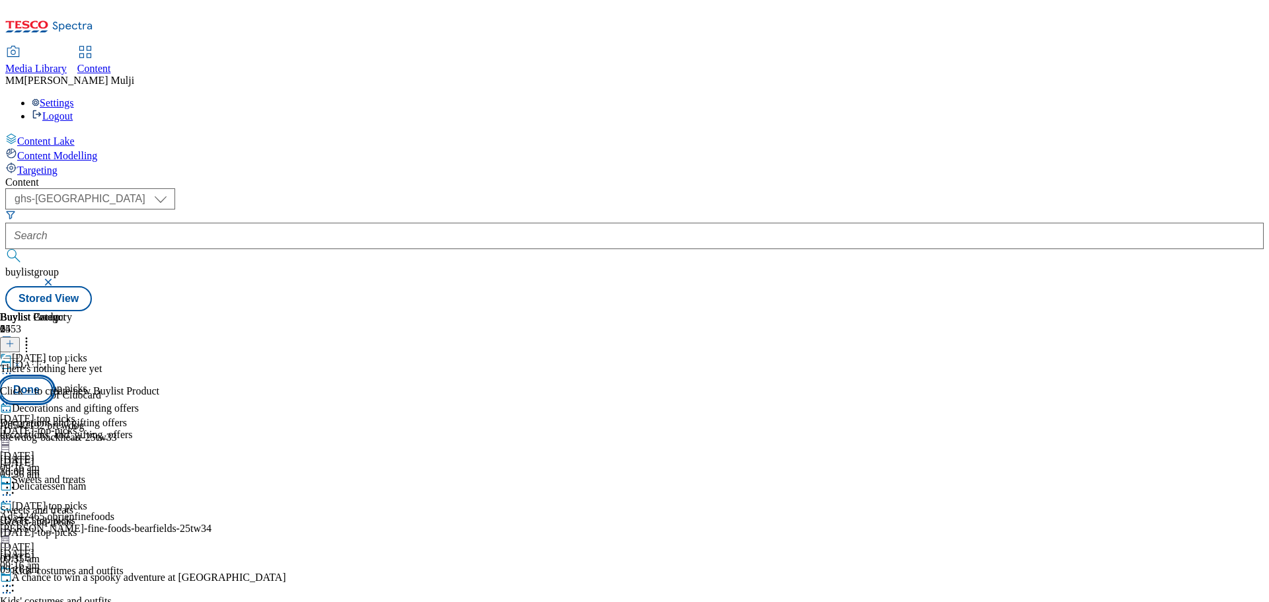
click at [53, 377] on button "Done" at bounding box center [26, 389] width 53 height 25
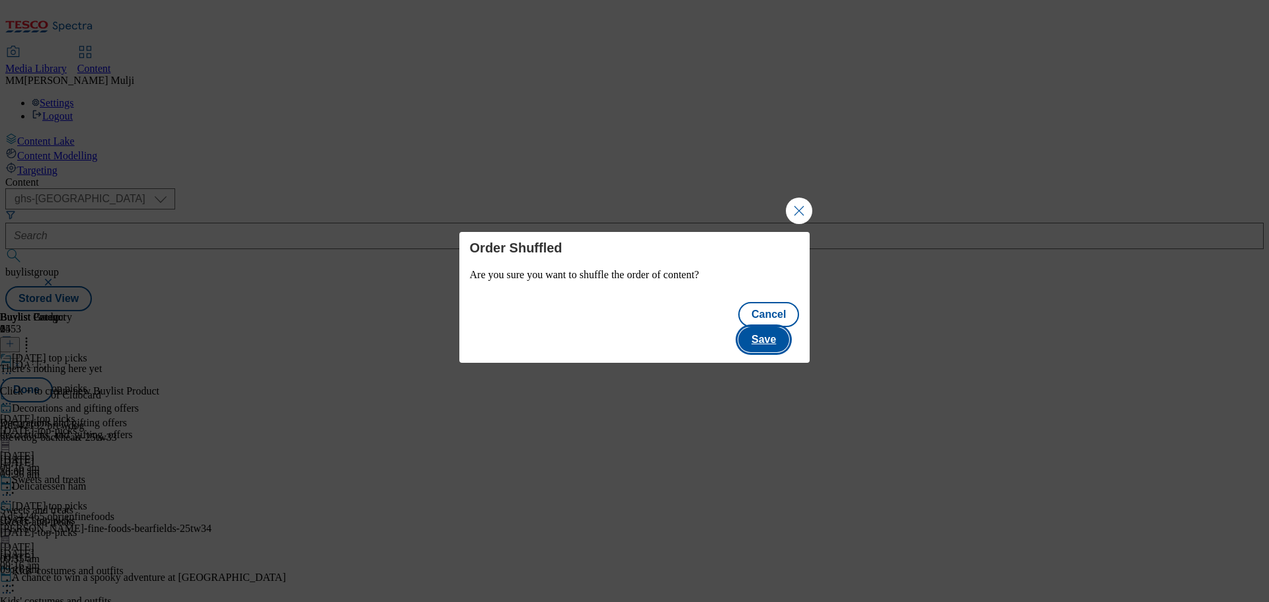
click at [779, 327] on button "Save" at bounding box center [763, 339] width 51 height 25
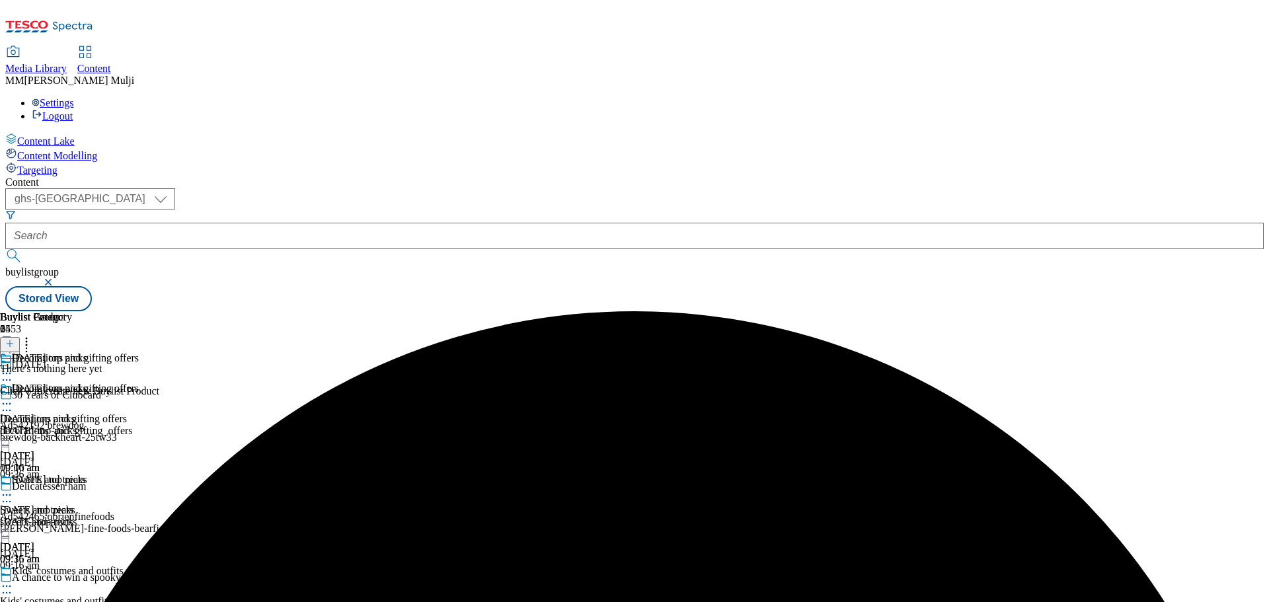
click at [139, 425] on div "decorations_and_gifting_offers" at bounding box center [69, 431] width 139 height 12
click at [15, 339] on icon at bounding box center [9, 343] width 9 height 9
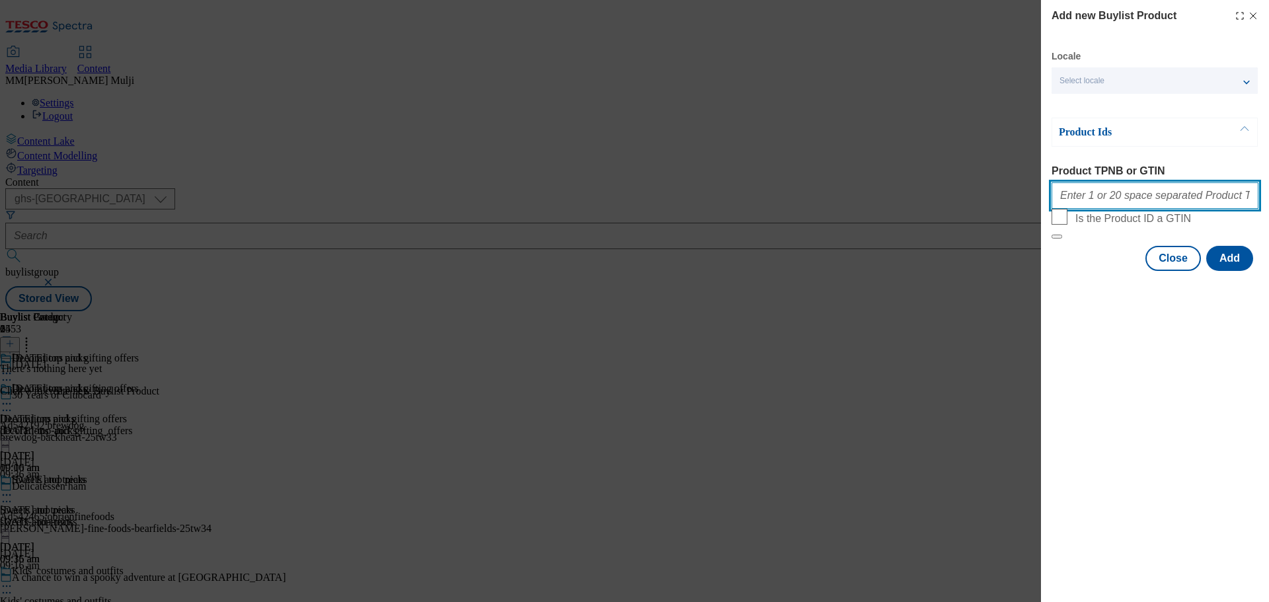
click at [1137, 197] on input "Product TPNB or GTIN" at bounding box center [1155, 195] width 207 height 26
paste input "106125347 105086279 105048377 105086280 105060908 106136957 106136979 105048359…"
type input "106125347 105086279 105048377 105086280 105060908 106136957 106136979 105048359…"
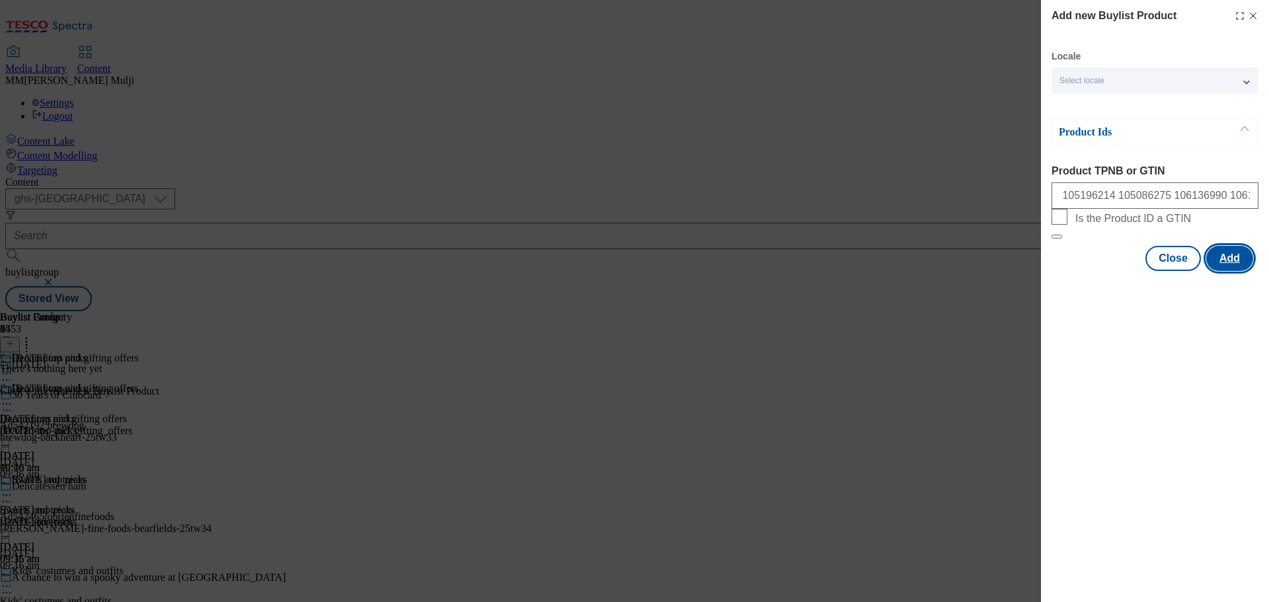
click at [1232, 271] on button "Add" at bounding box center [1229, 258] width 47 height 25
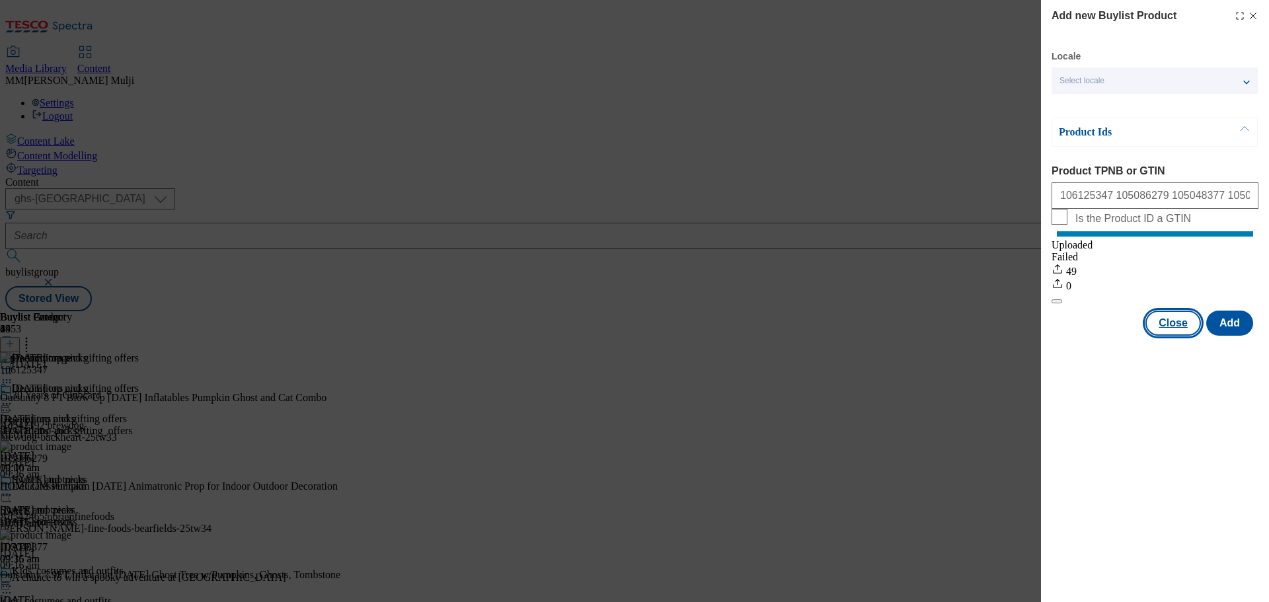
click at [1187, 336] on button "Close" at bounding box center [1173, 323] width 56 height 25
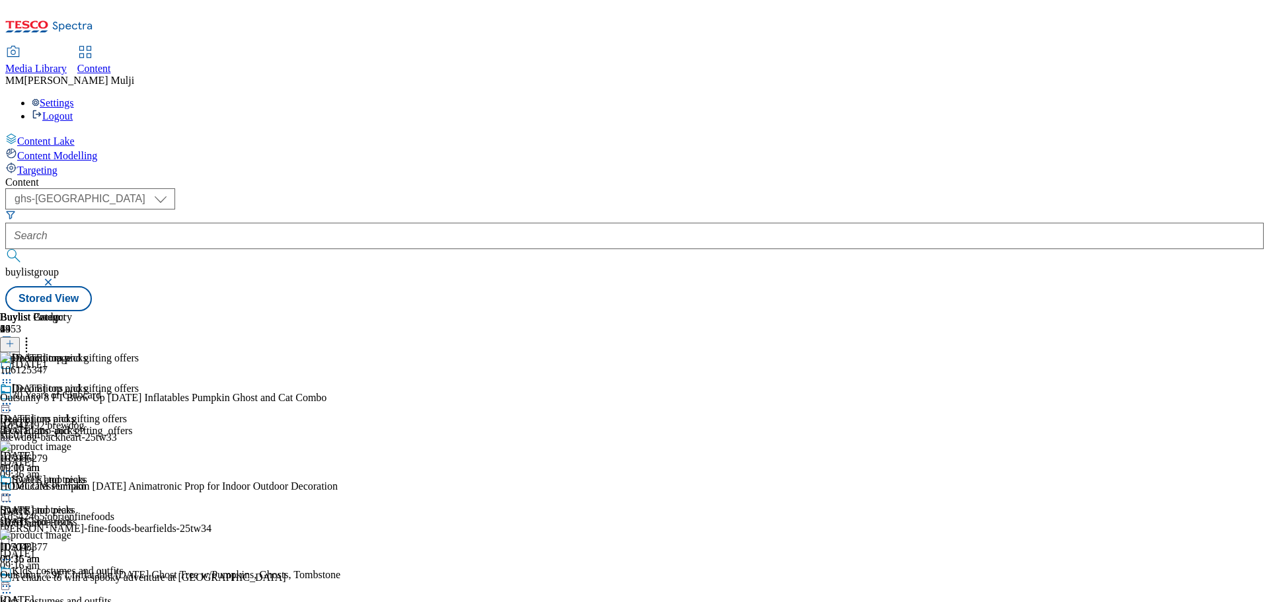
click at [13, 397] on icon at bounding box center [6, 403] width 13 height 13
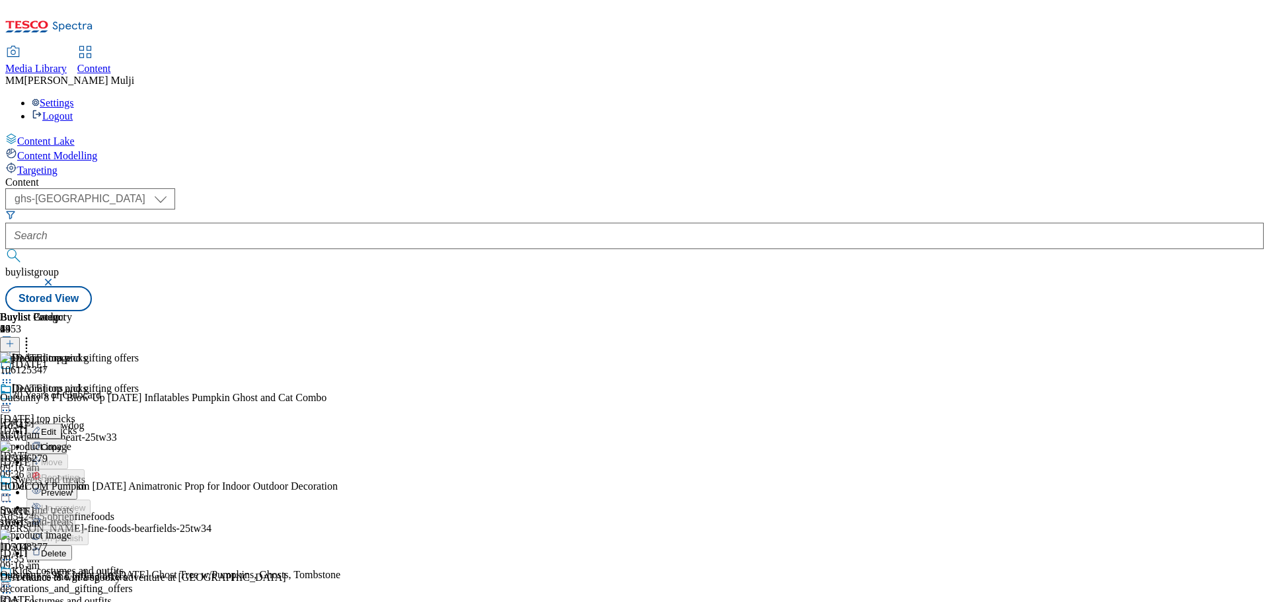
click at [72, 488] on span "Preview" at bounding box center [56, 493] width 31 height 10
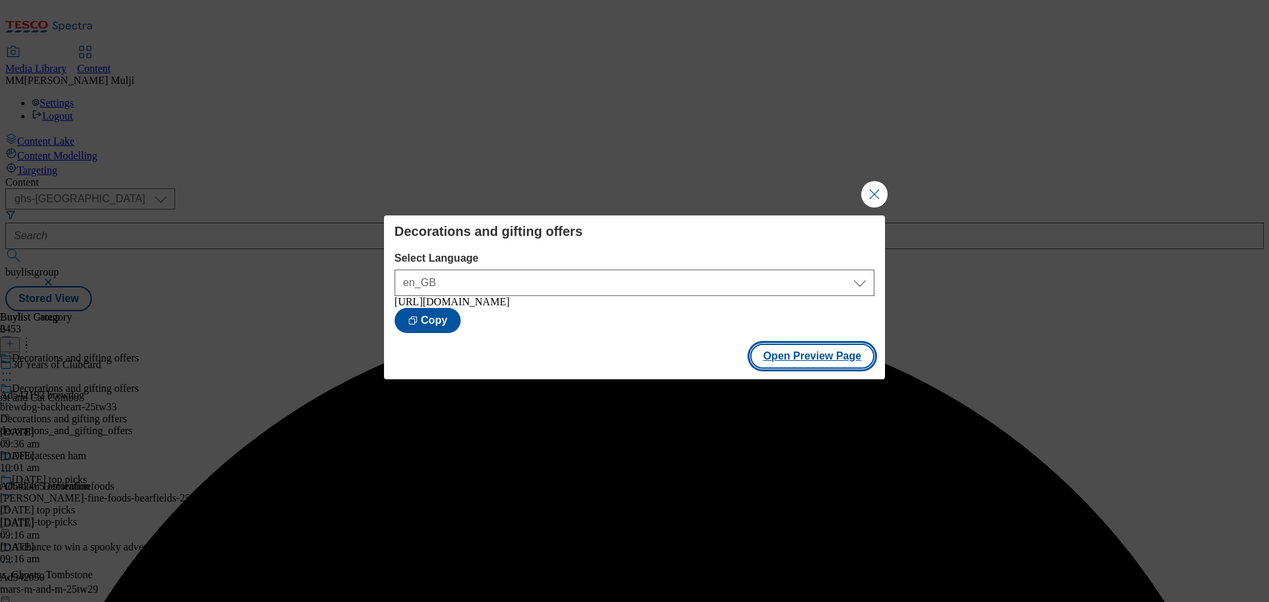
click at [775, 357] on button "Open Preview Page" at bounding box center [812, 356] width 125 height 25
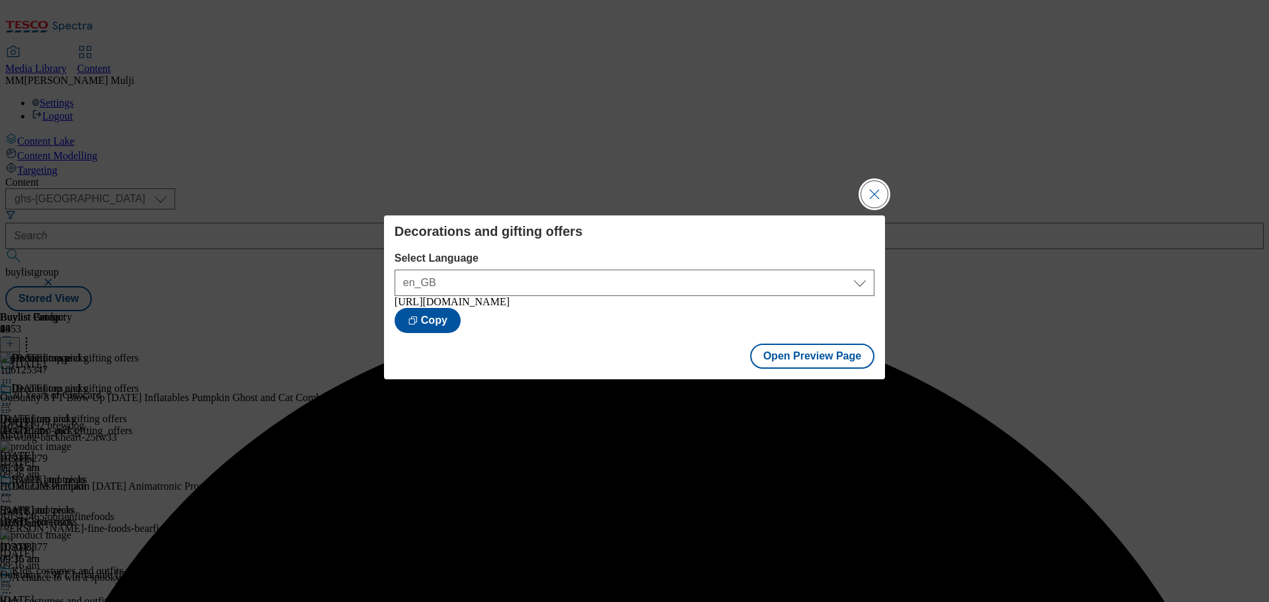
click at [874, 186] on button "Close Modal" at bounding box center [874, 194] width 26 height 26
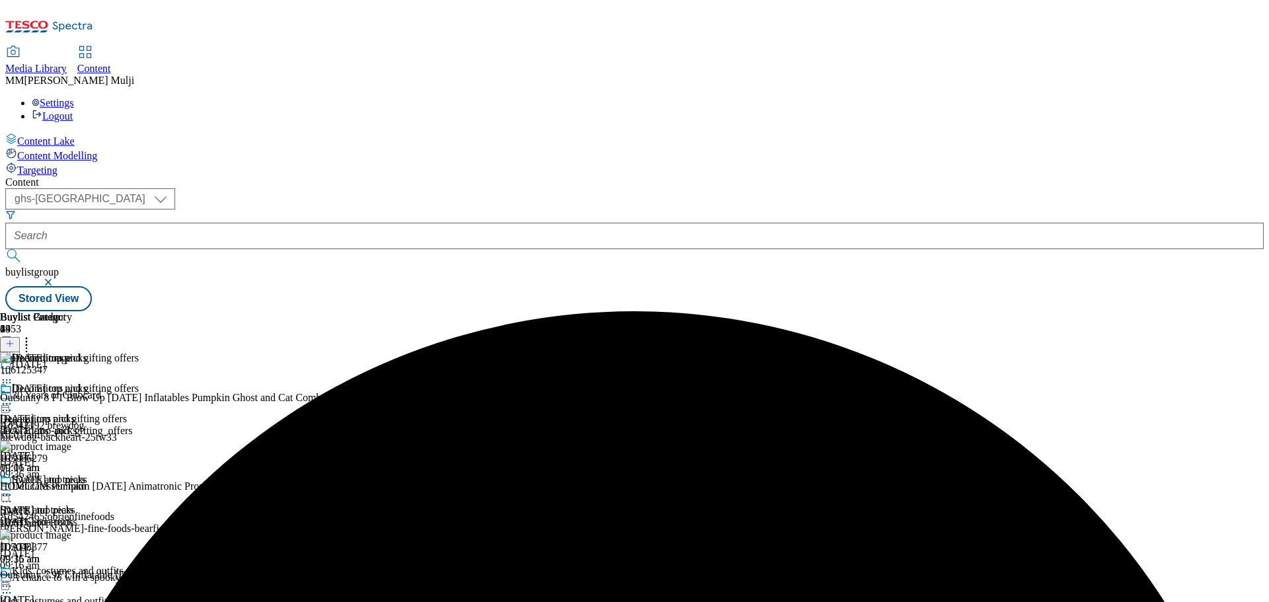
click at [13, 397] on icon at bounding box center [6, 403] width 13 height 13
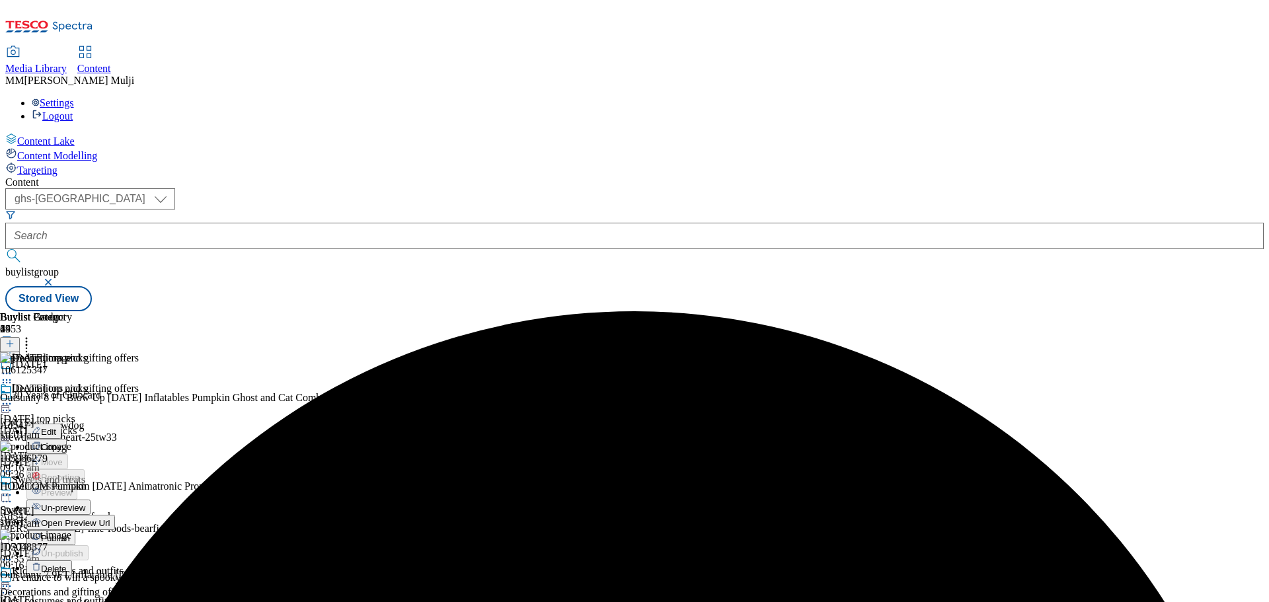
click at [70, 533] on span "Publish" at bounding box center [55, 538] width 29 height 10
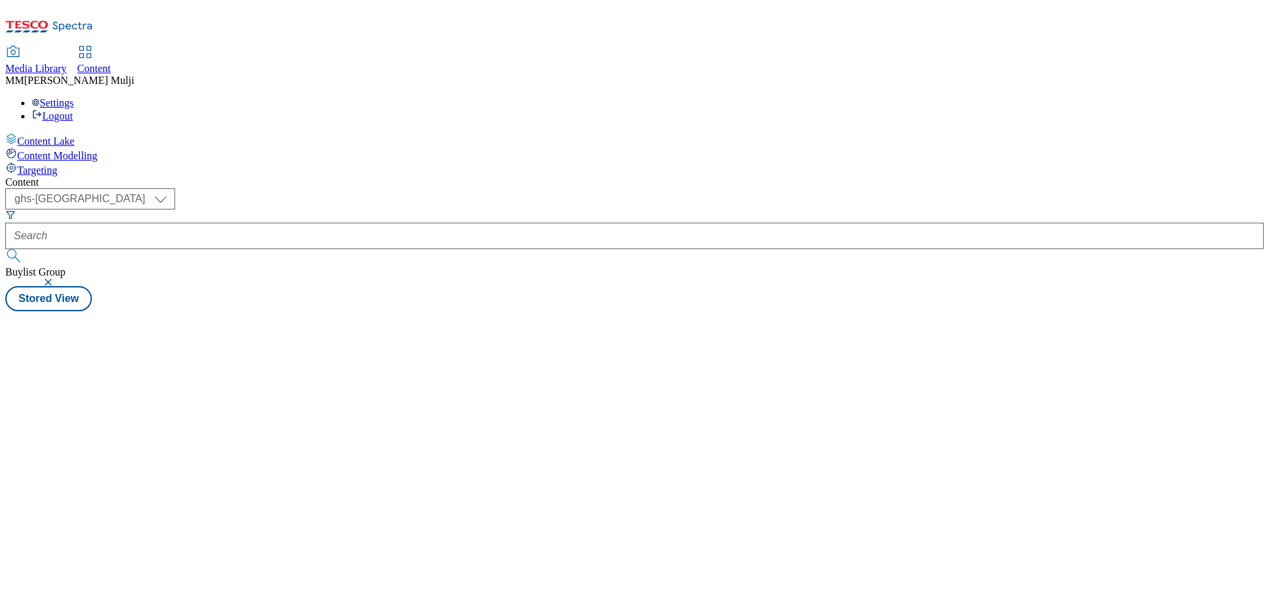
select select "ghs-[GEOGRAPHIC_DATA]"
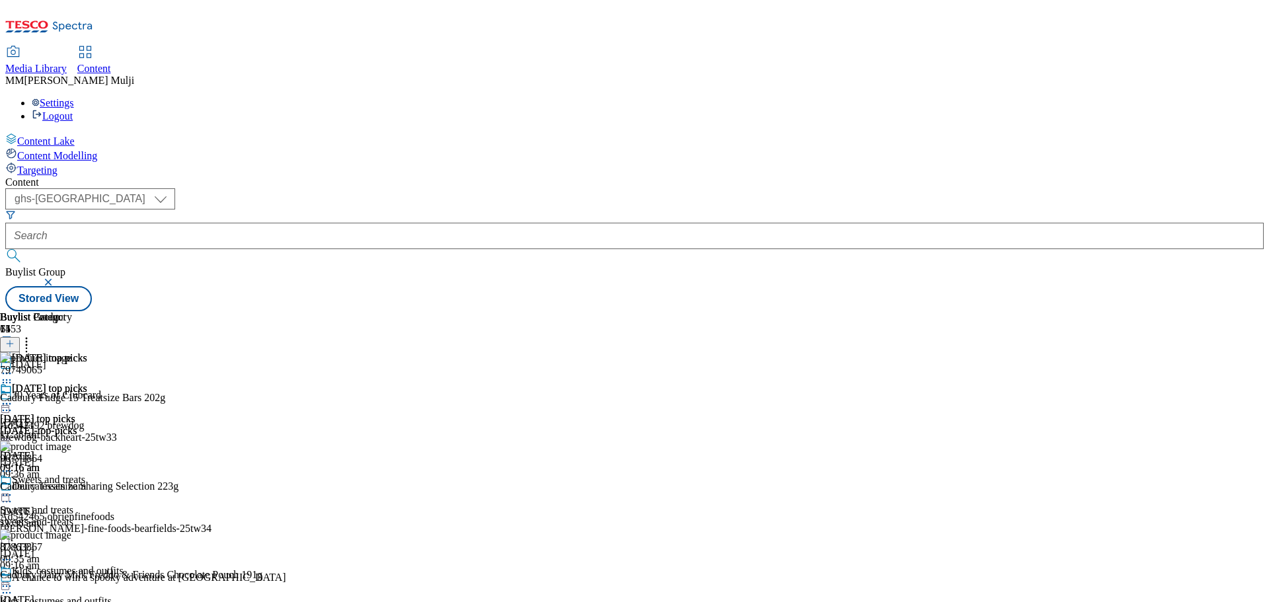
click at [87, 383] on div "[DATE] top picks [DATE] top picks [DATE]-top-picks [DATE] 09:16 am" at bounding box center [43, 428] width 87 height 91
click at [13, 397] on icon at bounding box center [6, 403] width 13 height 13
click at [56, 427] on span "Edit" at bounding box center [48, 432] width 15 height 10
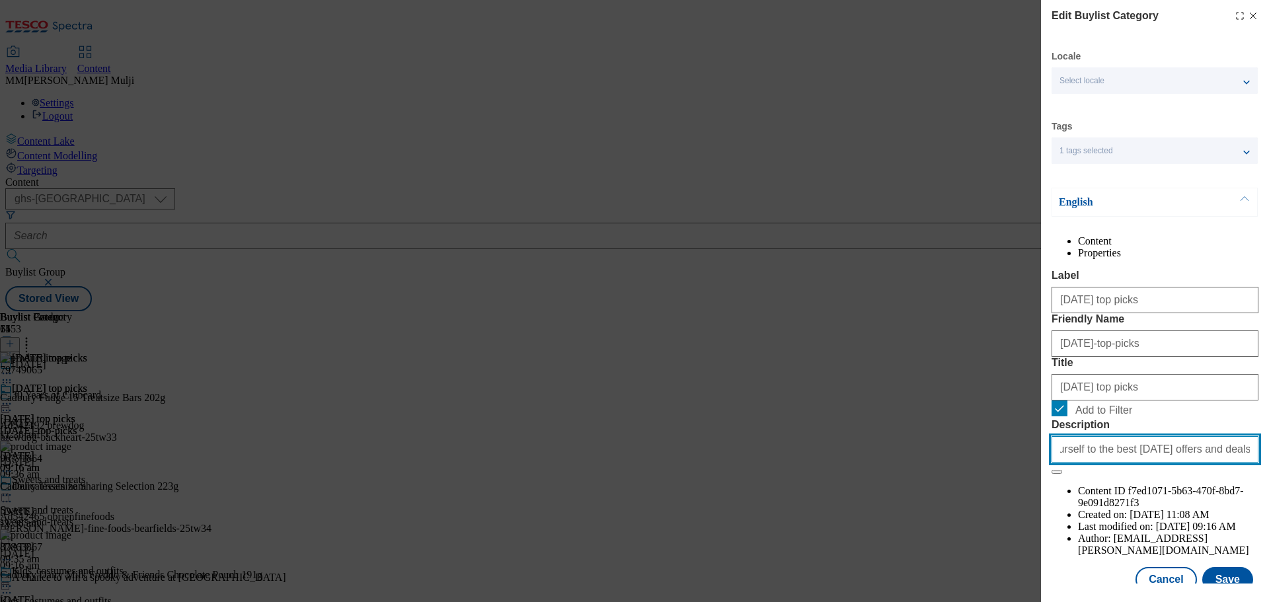
scroll to position [0, 324]
drag, startPoint x: 1053, startPoint y: 565, endPoint x: 1287, endPoint y: 565, distance: 234.0
click at [1268, 317] on html "Icons icon_account icon_add icon_backward_link icon_basket icon_benefits icon_c…" at bounding box center [634, 158] width 1269 height 317
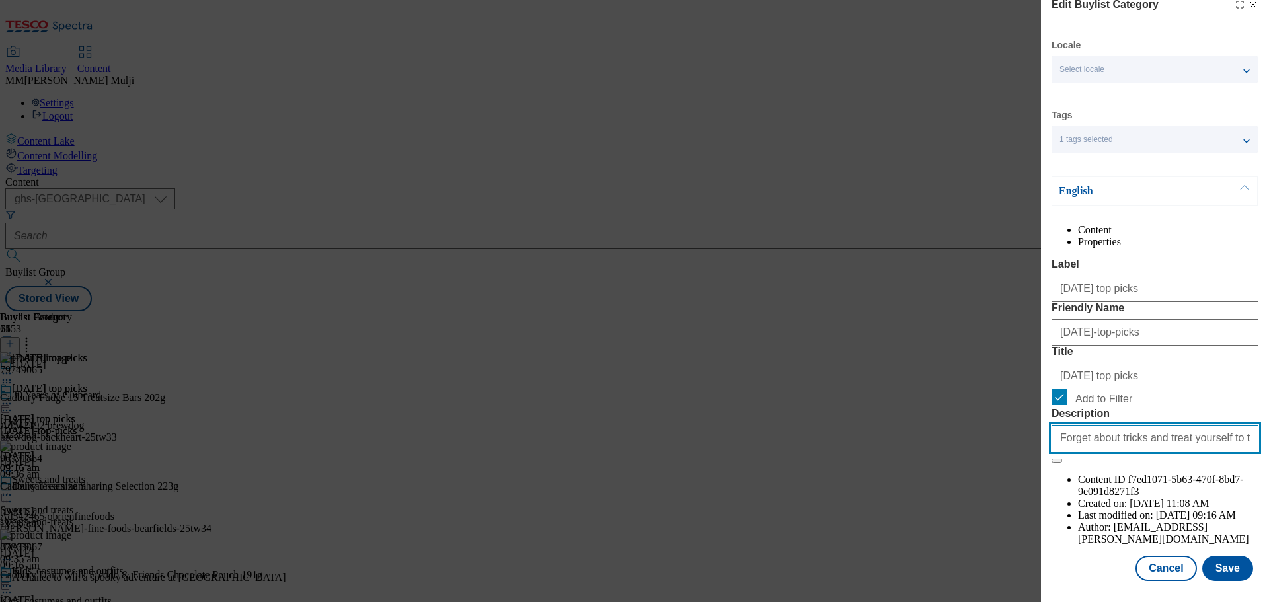
scroll to position [0, 0]
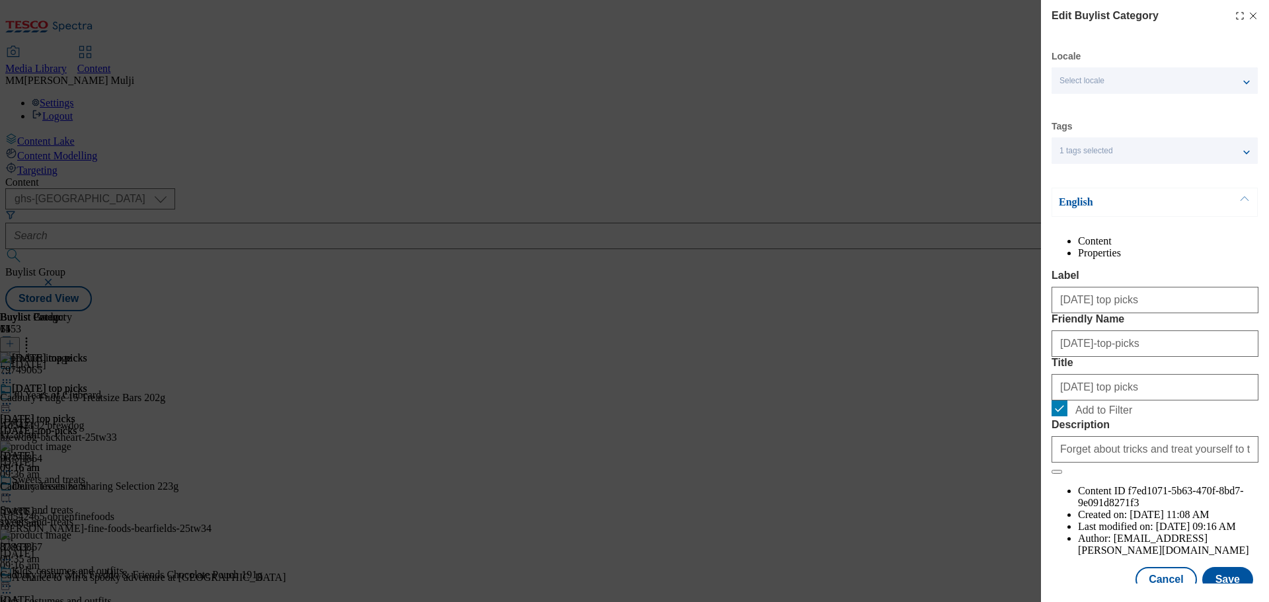
click at [1243, 81] on div "Select locale" at bounding box center [1155, 80] width 206 height 26
click at [770, 428] on div "Edit Buylist Category Locale Select locale English Welsh Tags 1 tags selected f…" at bounding box center [634, 301] width 1269 height 602
